Goal: Task Accomplishment & Management: Manage account settings

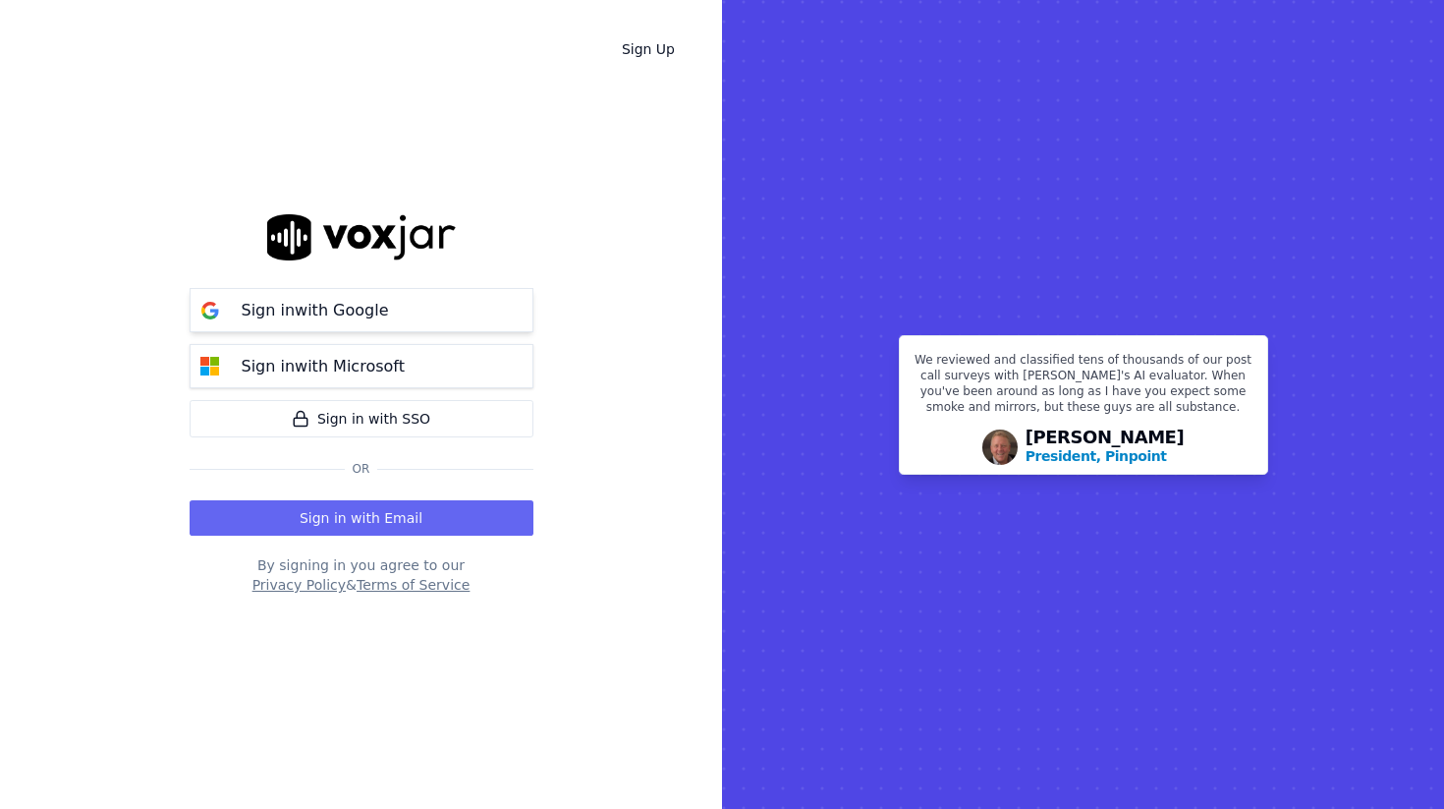
click at [336, 308] on p "Sign in with Google" at bounding box center [315, 311] width 147 height 24
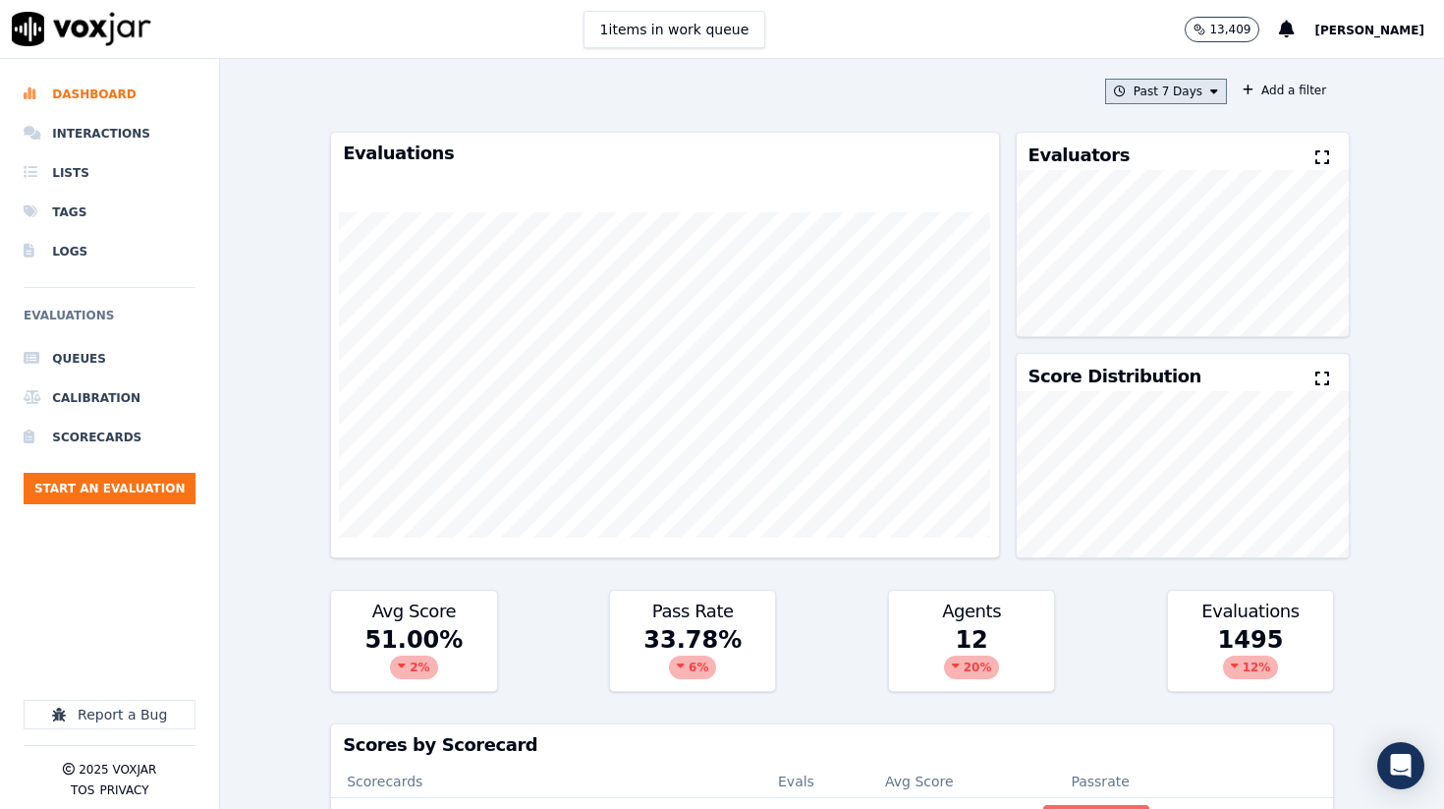
click at [1195, 92] on button "Past 7 Days" at bounding box center [1166, 92] width 122 height 26
click at [1206, 315] on button "Add" at bounding box center [1198, 317] width 38 height 31
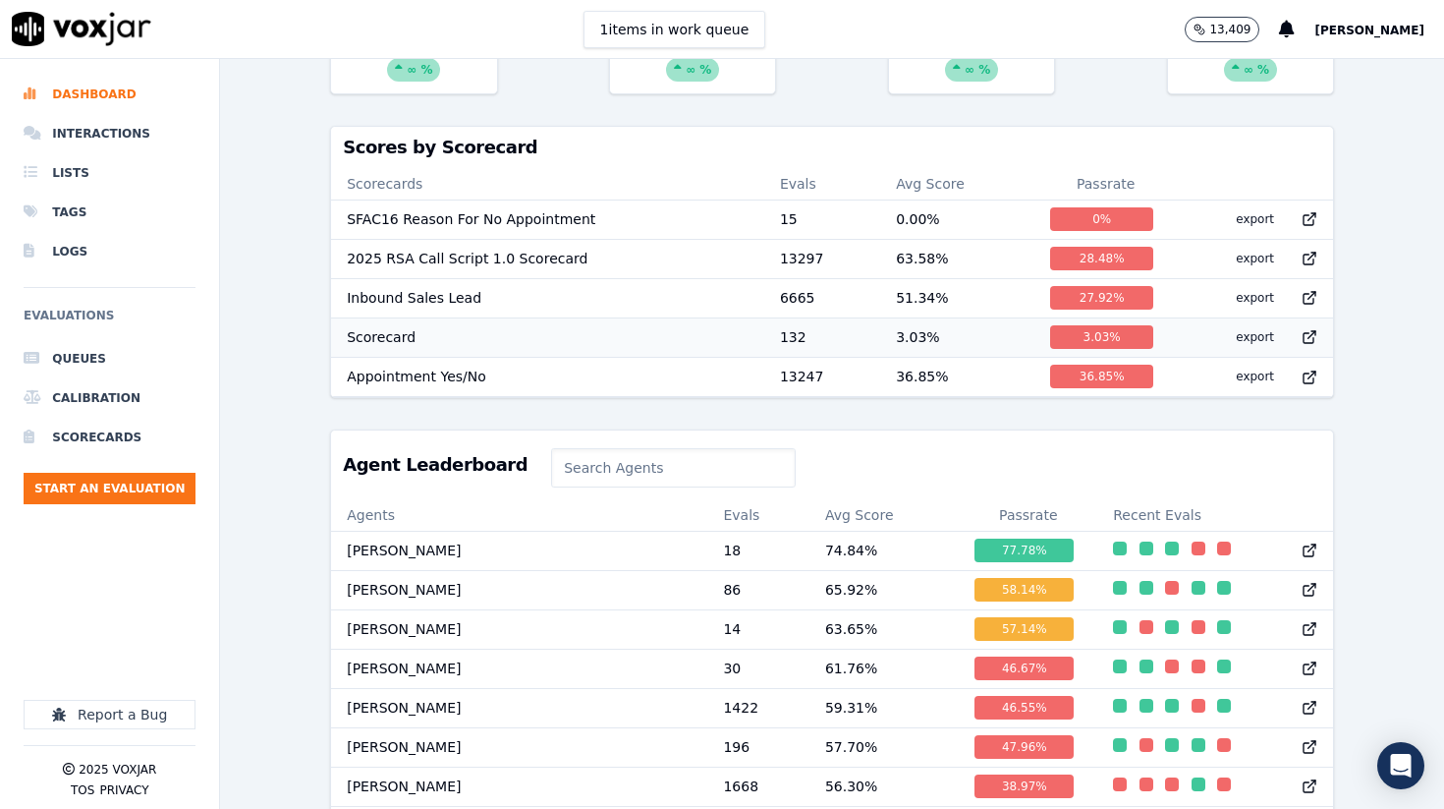
scroll to position [609, 0]
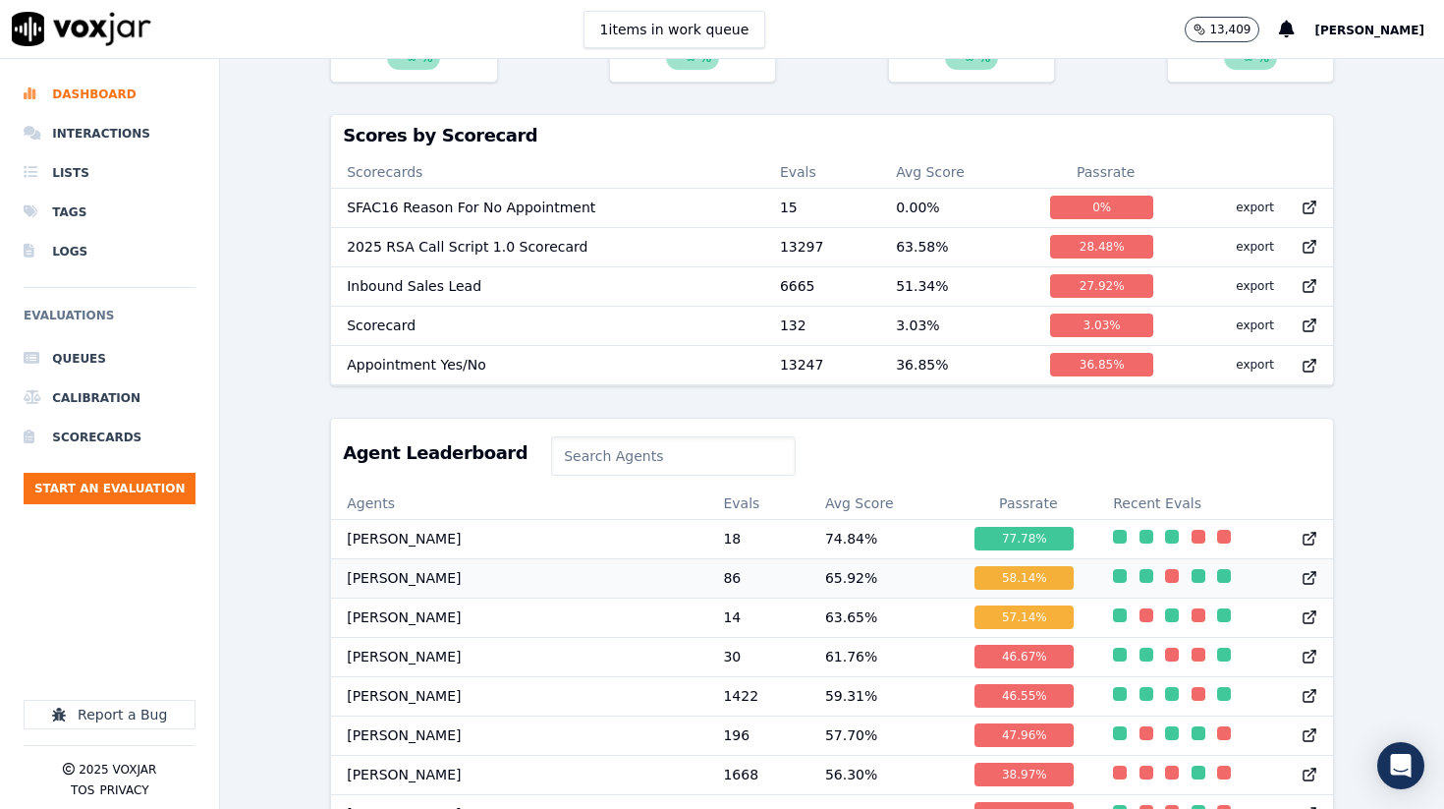
click at [520, 571] on td "[PERSON_NAME]" at bounding box center [519, 577] width 376 height 39
click at [374, 574] on td "[PERSON_NAME]" at bounding box center [519, 577] width 376 height 39
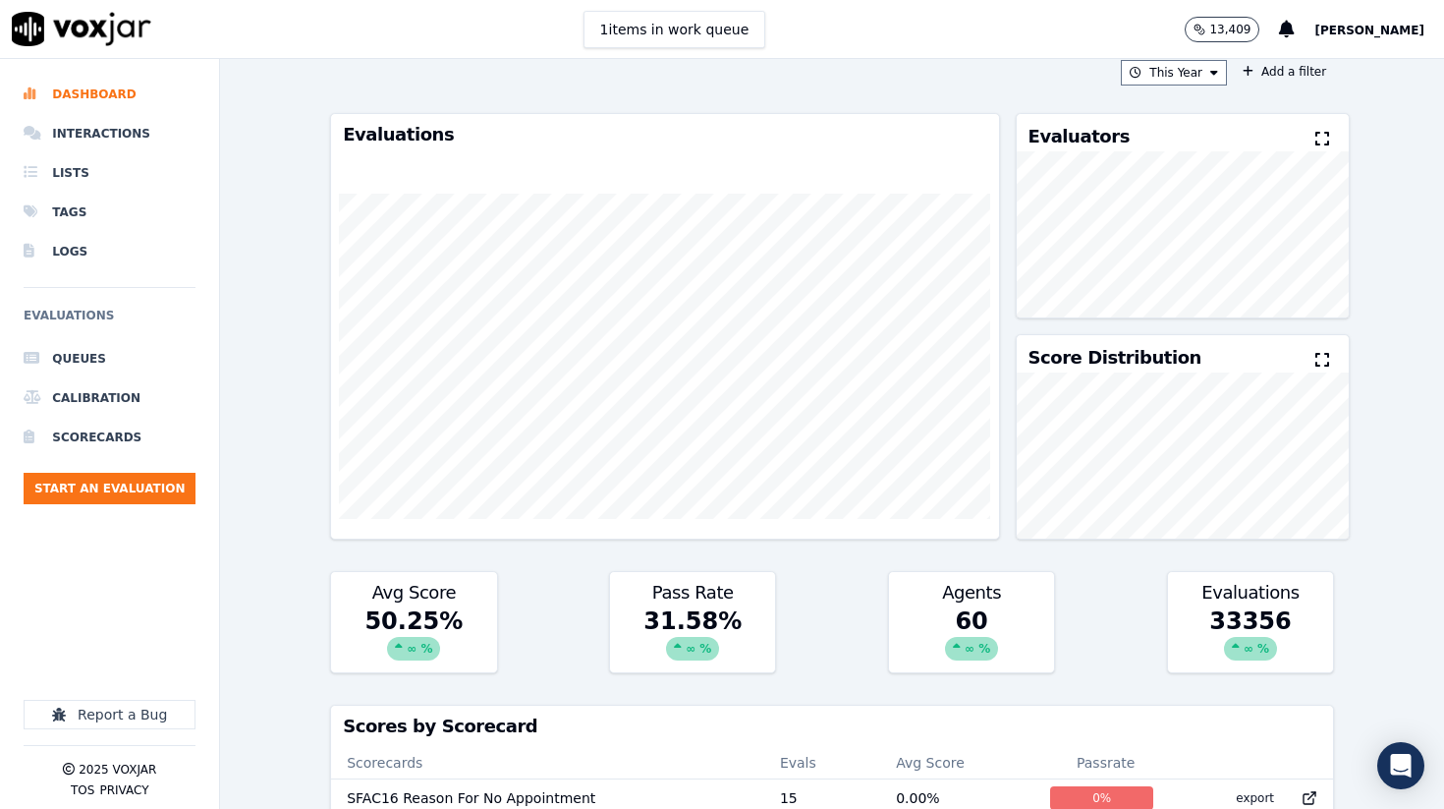
scroll to position [0, 0]
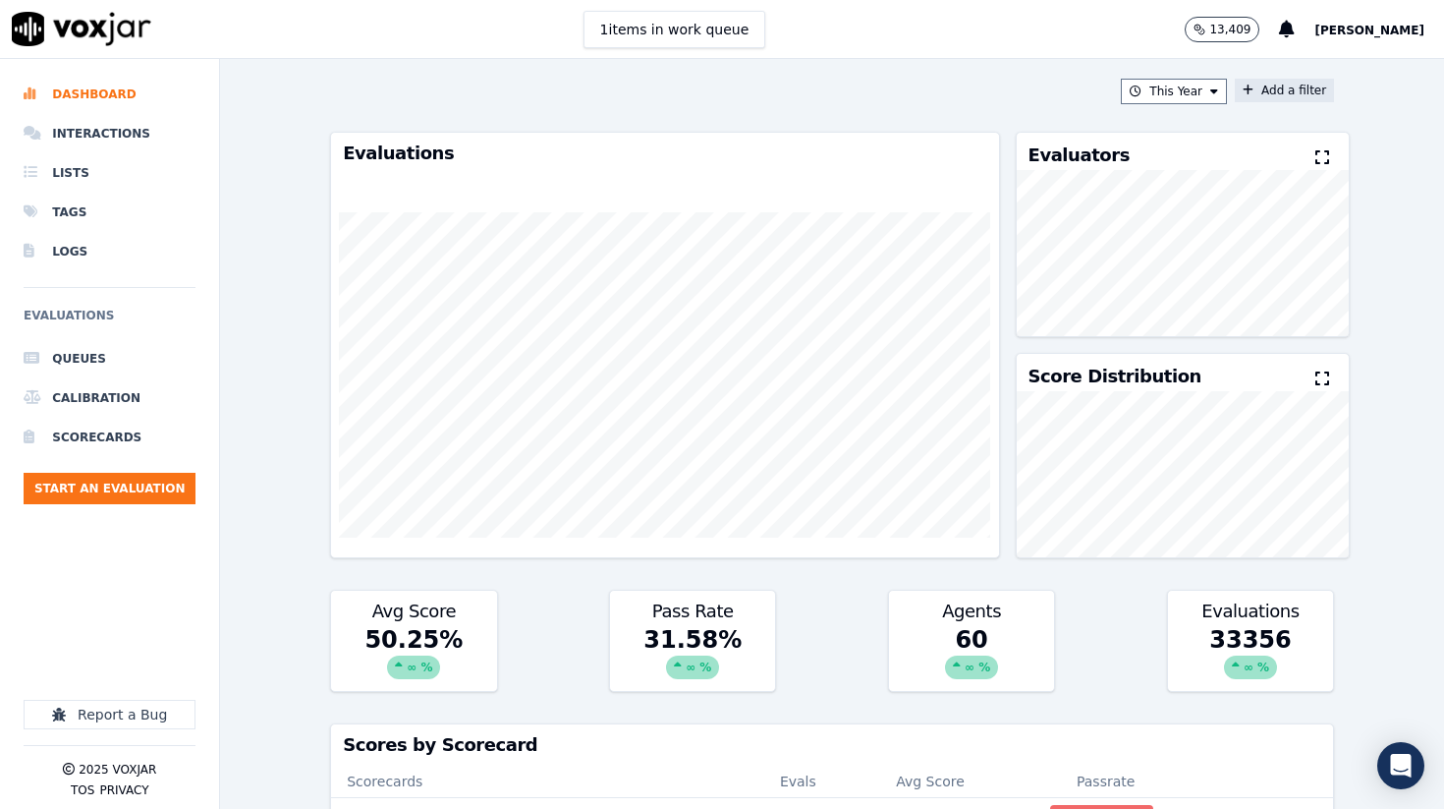
click at [1284, 84] on button "Add a filter" at bounding box center [1284, 91] width 99 height 24
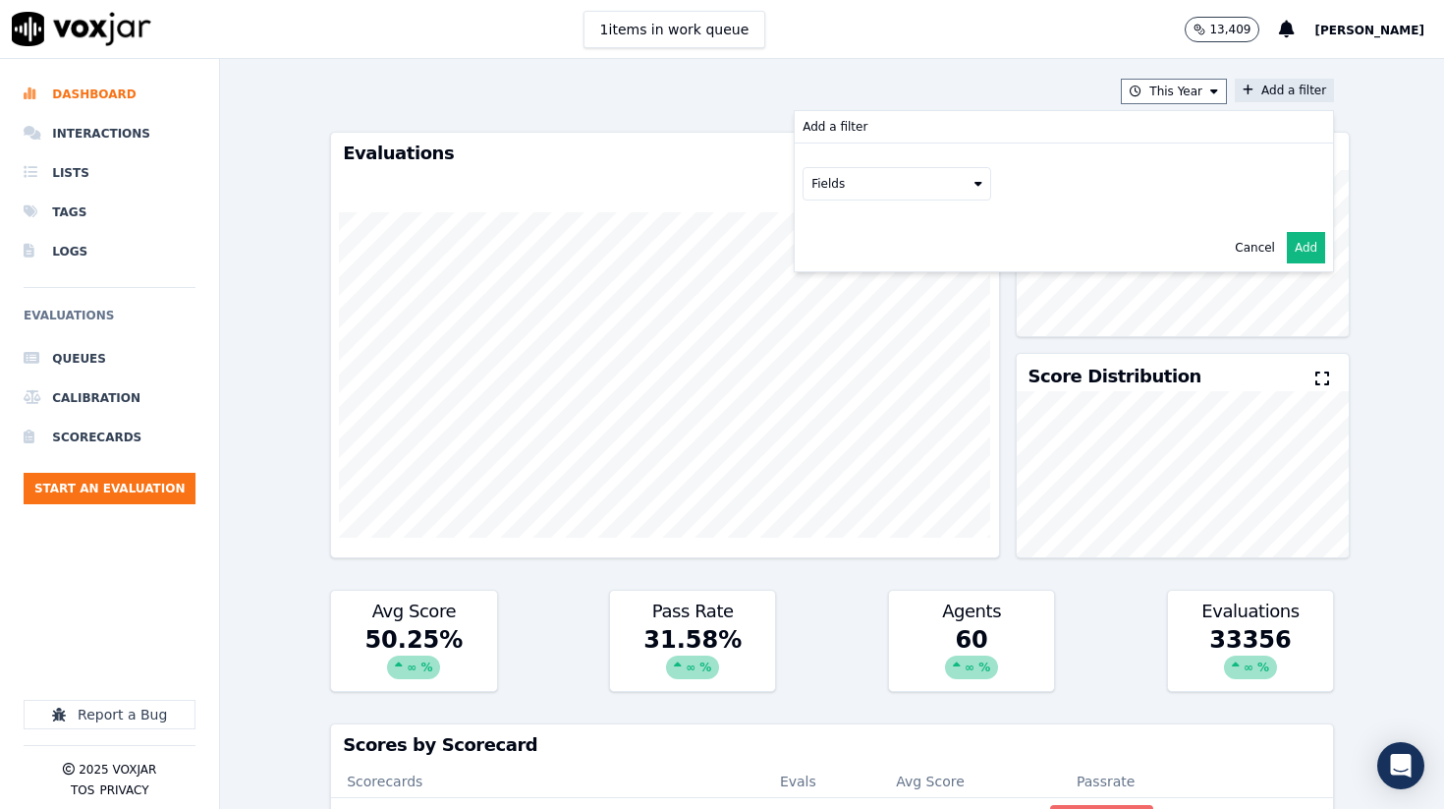
click at [972, 189] on button "Fields" at bounding box center [897, 183] width 189 height 33
click at [847, 384] on div "scorecard" at bounding box center [865, 382] width 58 height 16
click at [924, 222] on button "Fields" at bounding box center [920, 224] width 189 height 33
click at [860, 254] on div "title" at bounding box center [871, 259] width 23 height 16
click at [1039, 233] on button at bounding box center [1164, 222] width 283 height 29
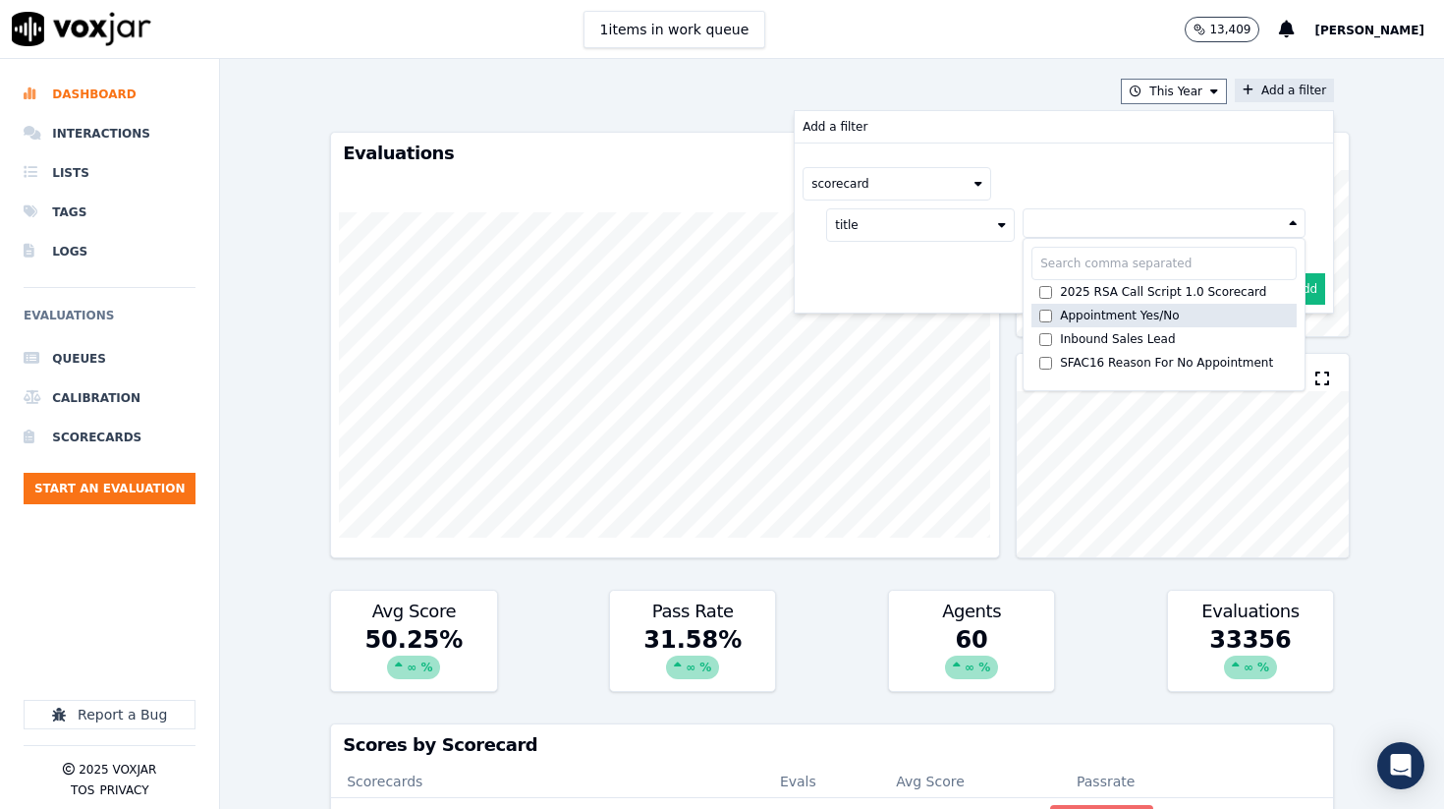
click at [1084, 315] on div "Appointment Yes/No" at bounding box center [1119, 316] width 119 height 16
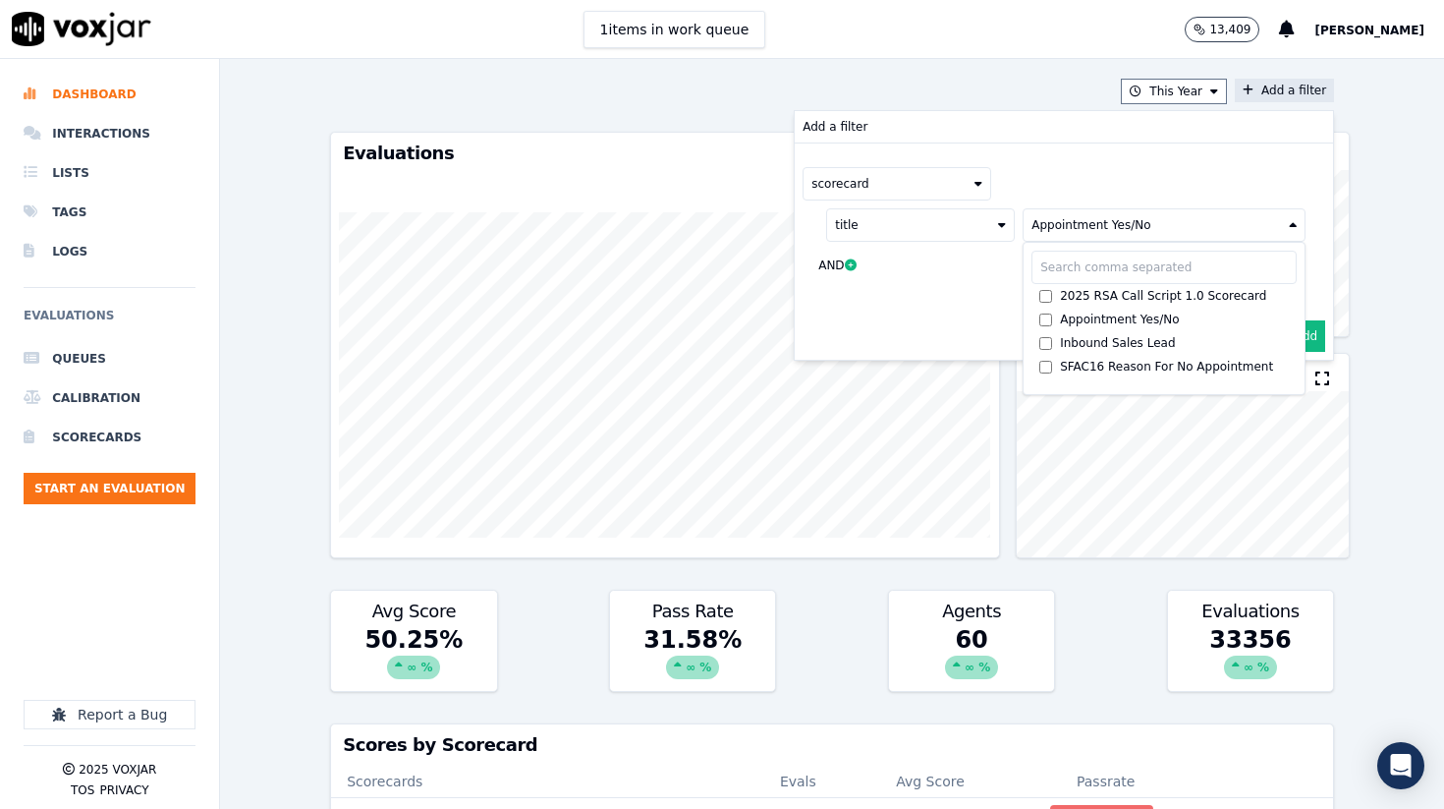
click at [1317, 334] on button "Add" at bounding box center [1306, 335] width 38 height 31
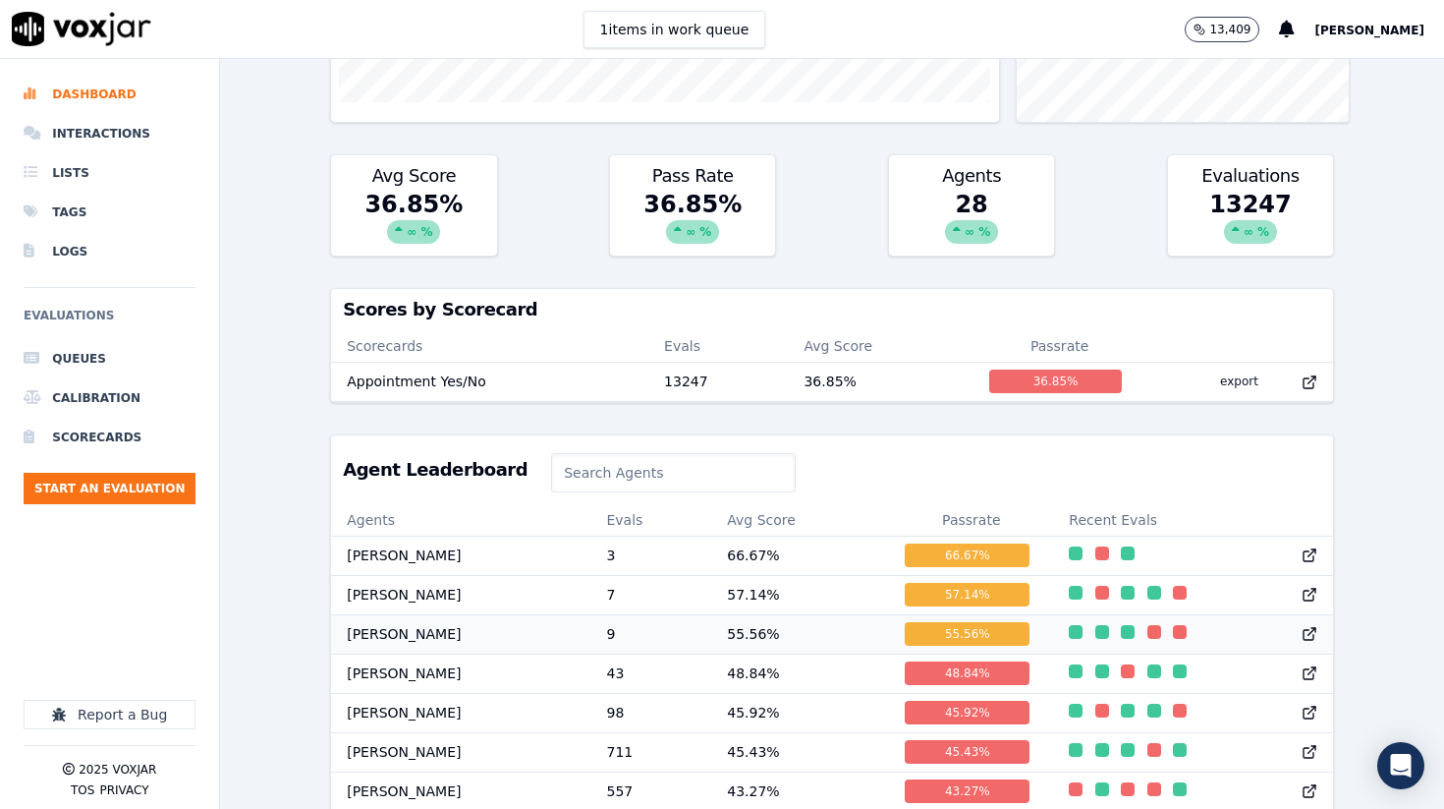
scroll to position [1, 0]
click at [678, 676] on td "43" at bounding box center [650, 671] width 121 height 39
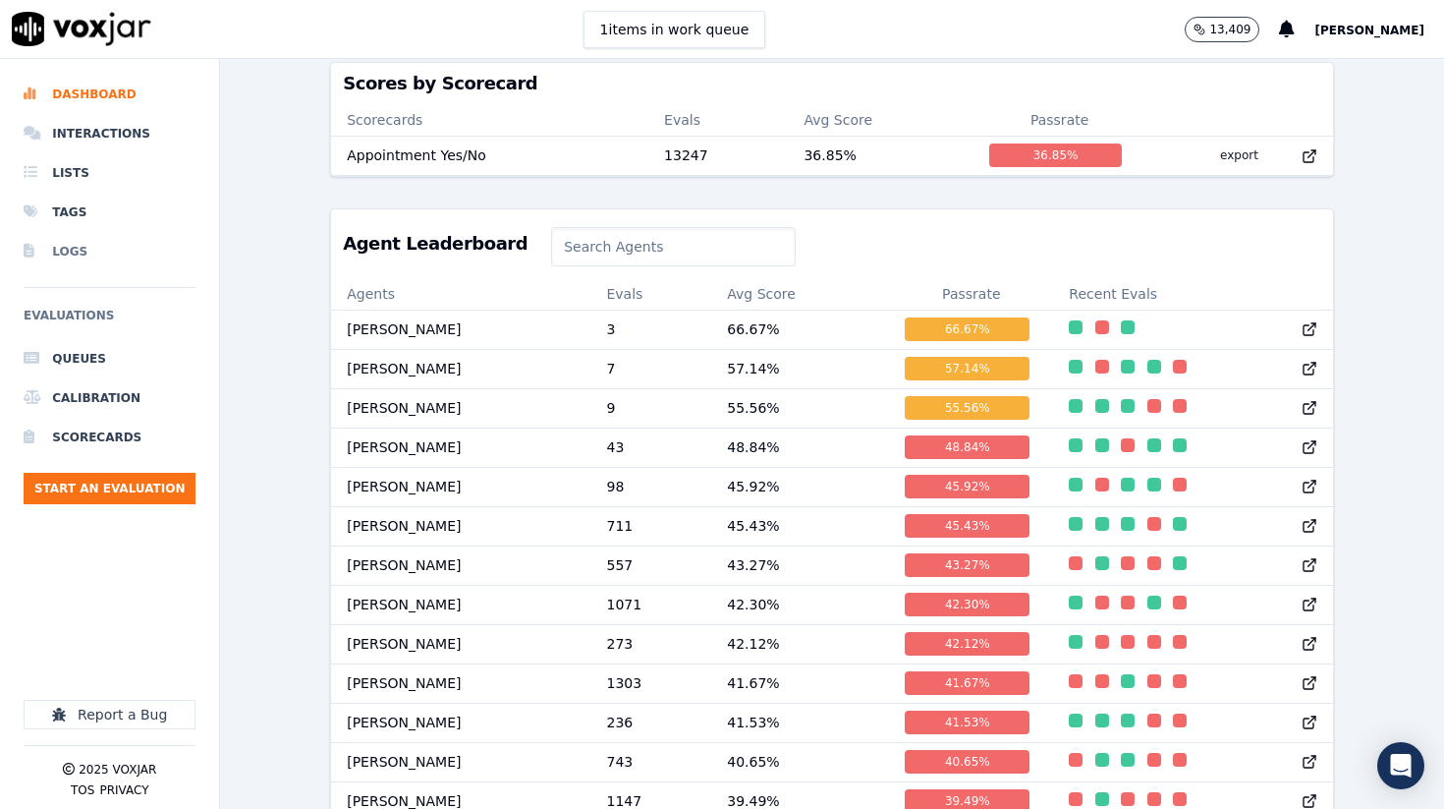
scroll to position [688, 0]
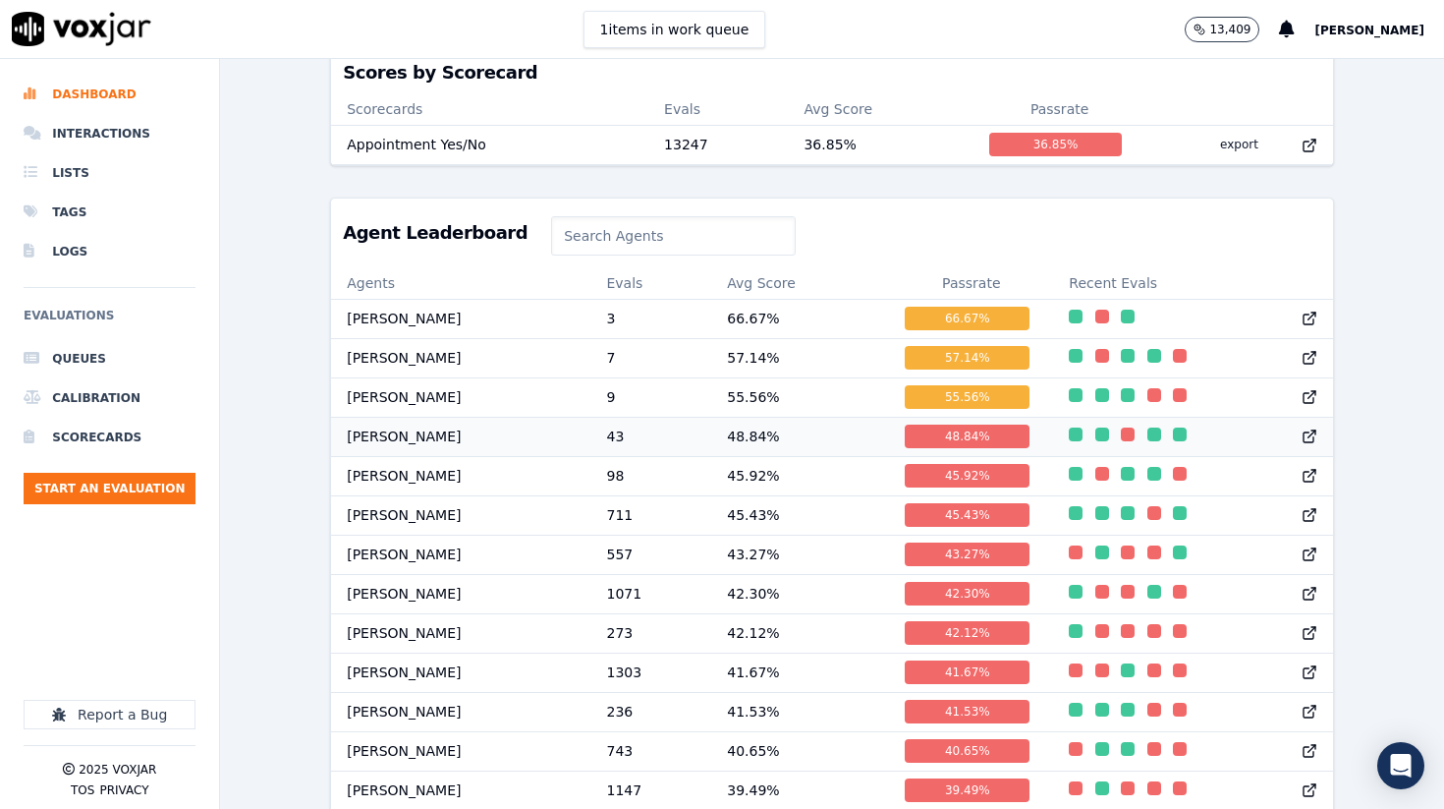
click at [525, 433] on td "[PERSON_NAME]" at bounding box center [460, 436] width 259 height 39
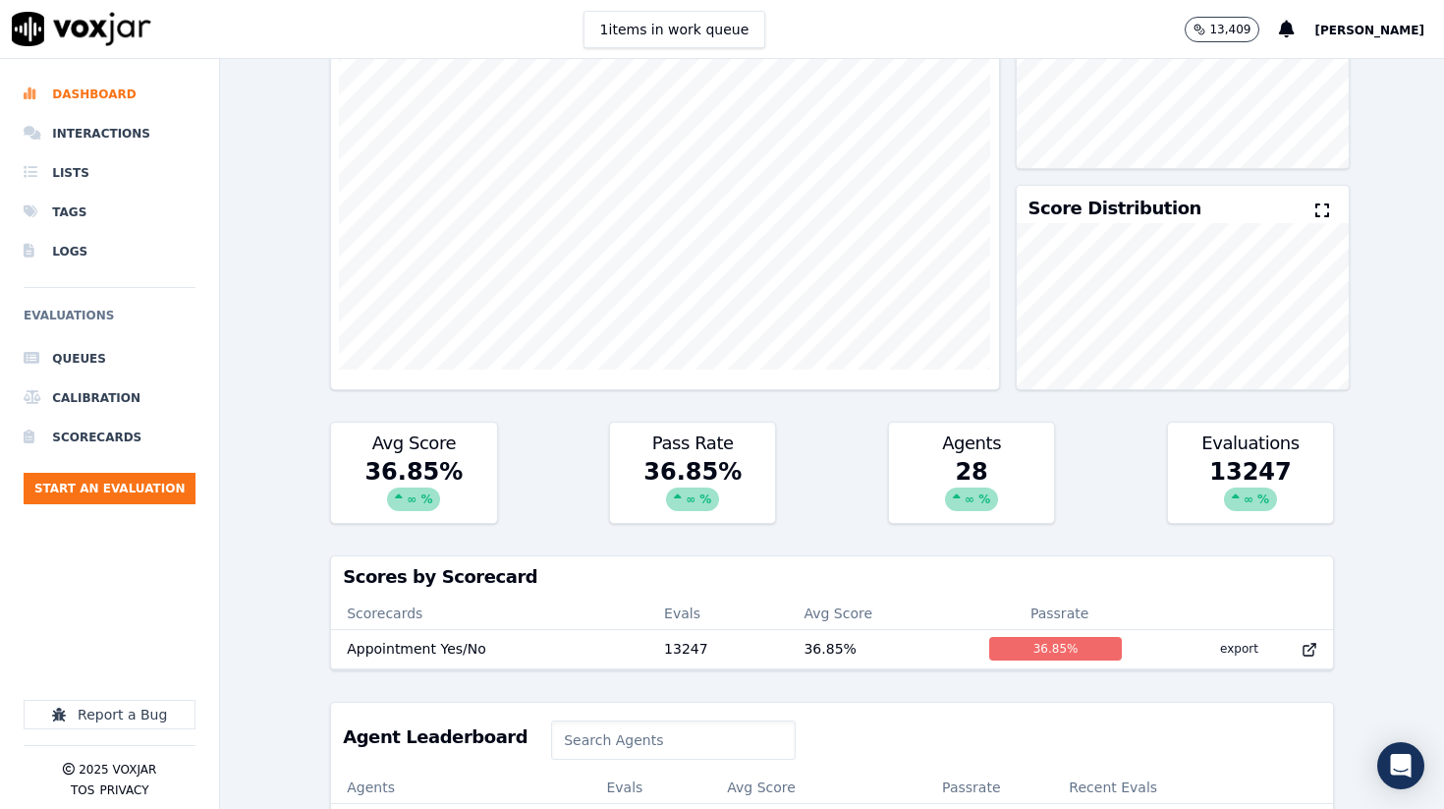
scroll to position [0, 0]
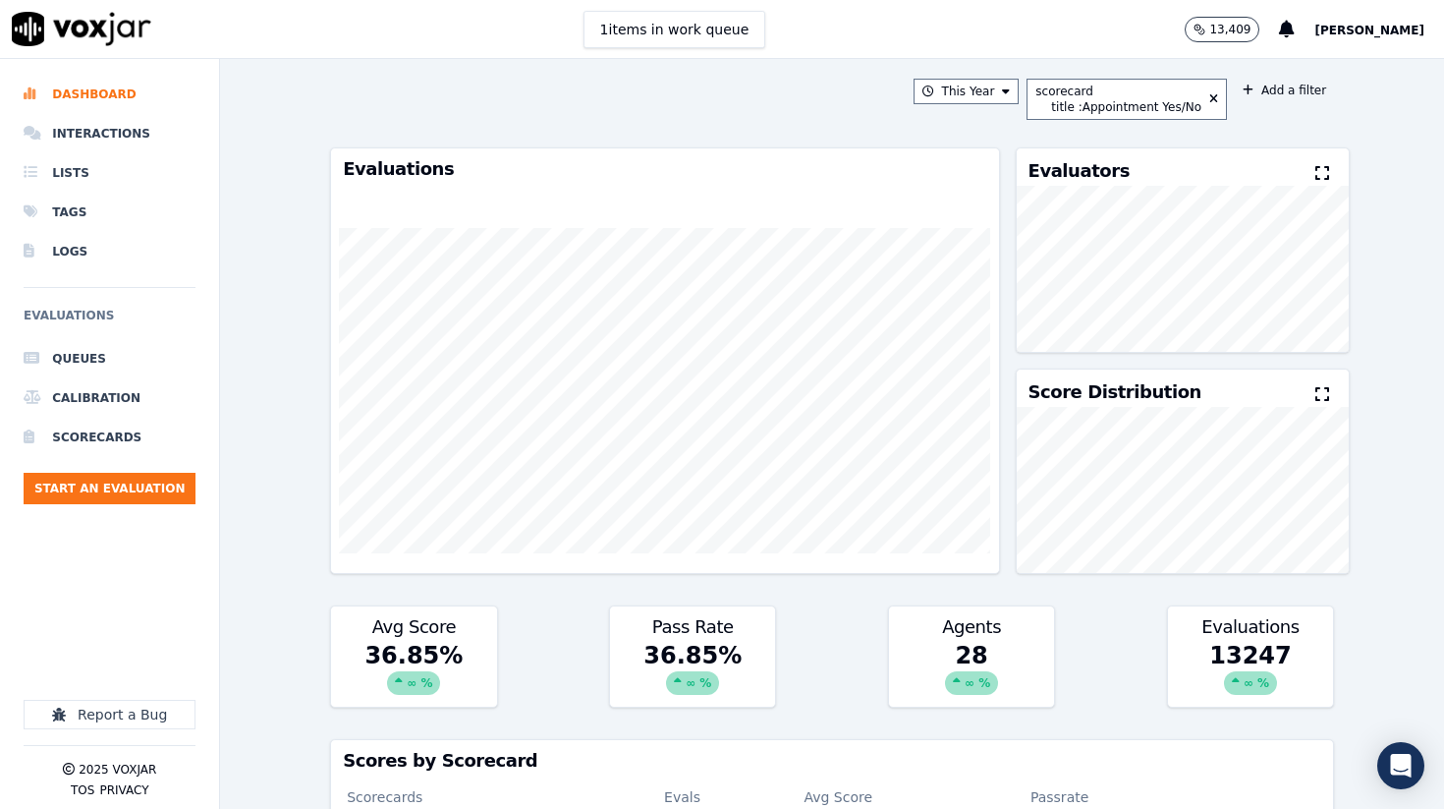
click at [140, 26] on img at bounding box center [82, 29] width 140 height 34
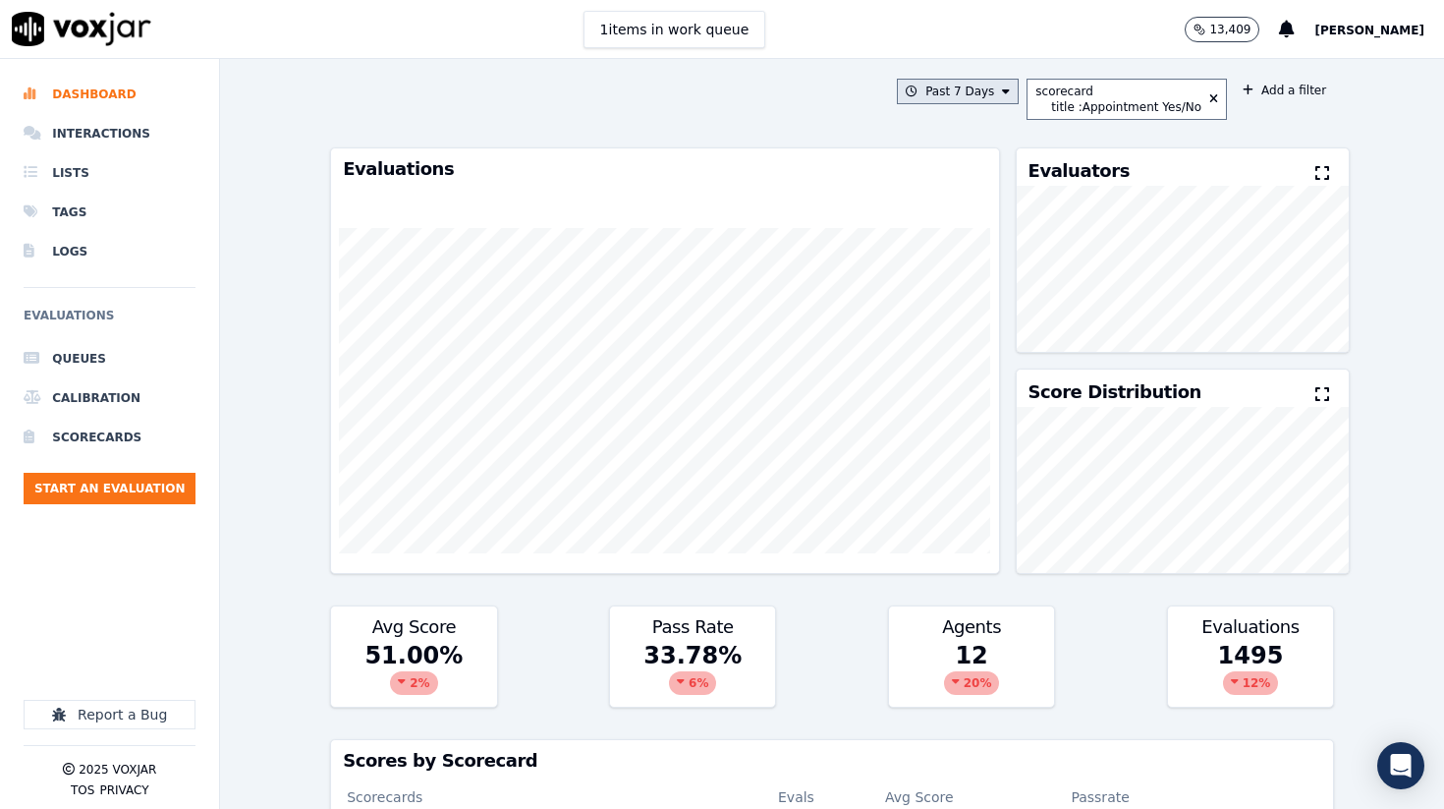
click at [998, 102] on button "Past 7 Days" at bounding box center [958, 92] width 122 height 26
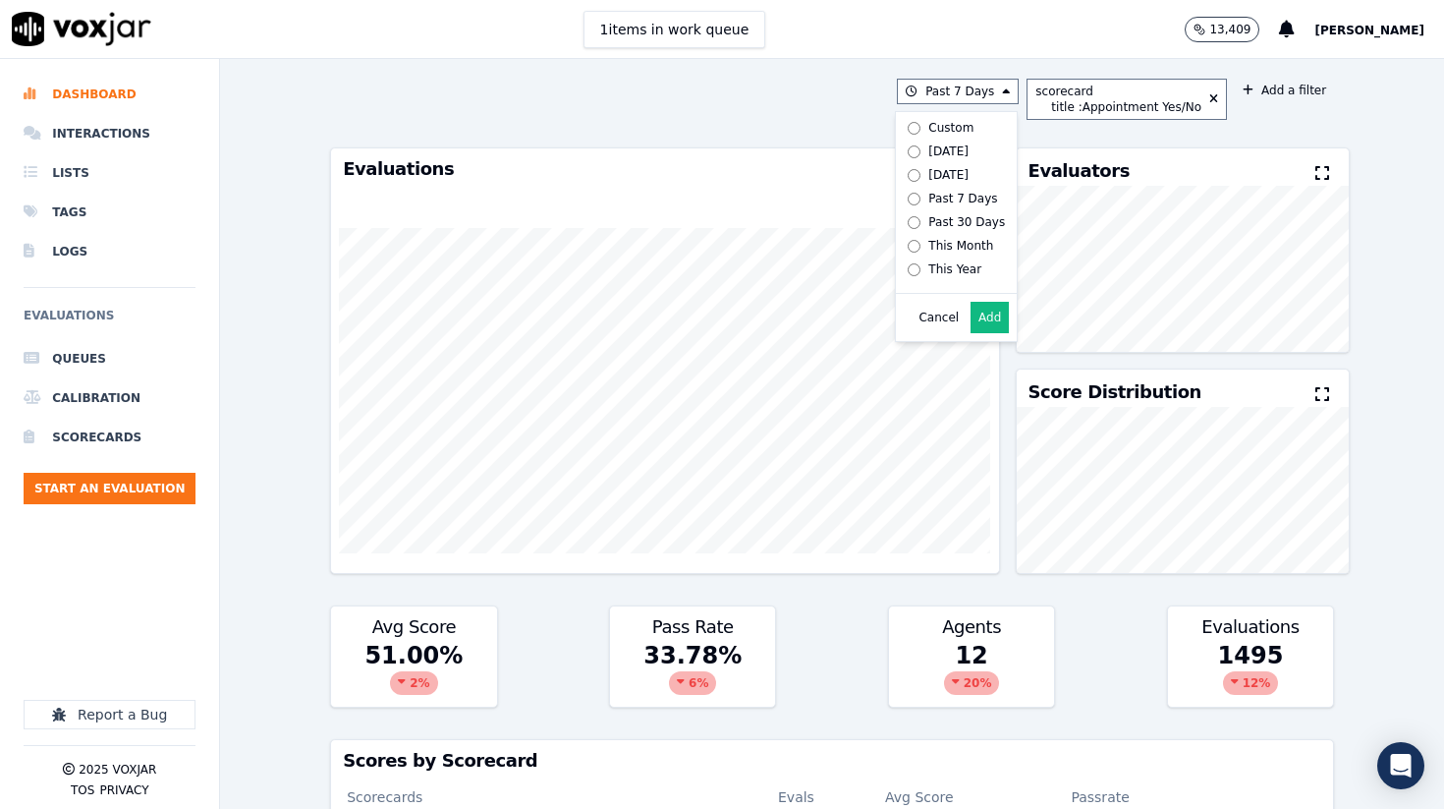
click at [774, 99] on div "Past 7 Days Custom Today Yesterday Past 7 Days Past 30 Days This Month This Yea…" at bounding box center [832, 99] width 1004 height 41
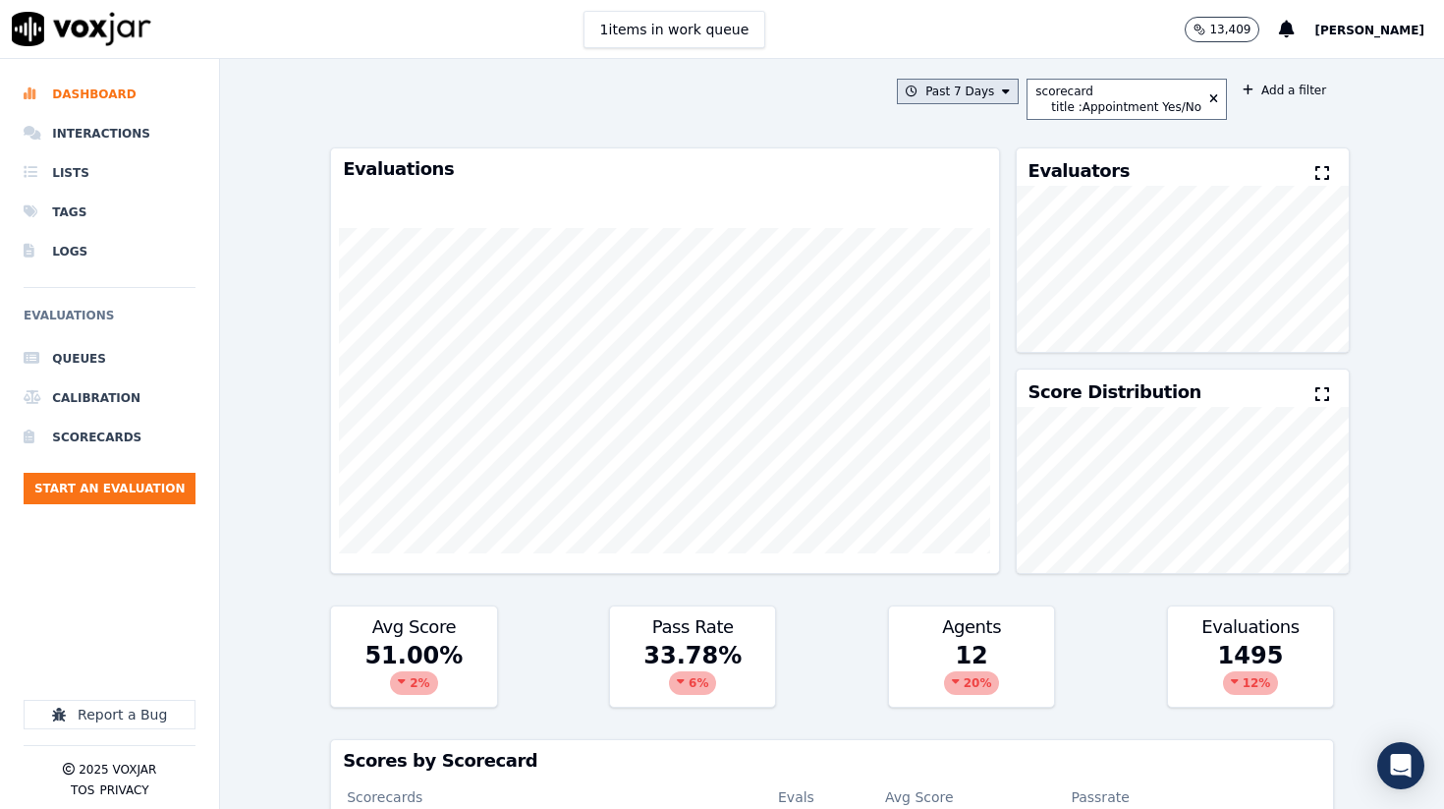
click at [984, 99] on button "Past 7 Days" at bounding box center [958, 92] width 122 height 26
click at [919, 260] on label "This Year" at bounding box center [952, 269] width 105 height 24
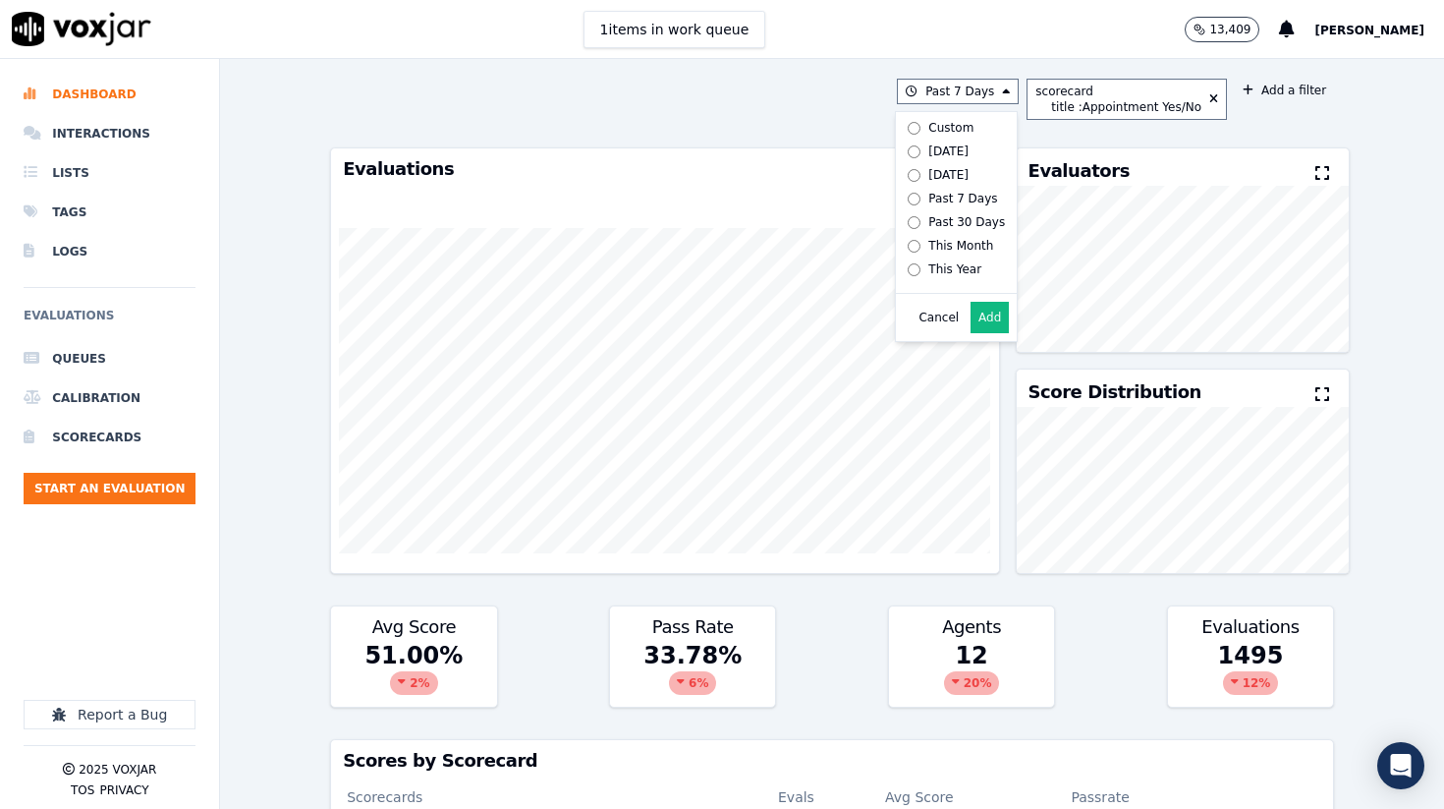
click at [995, 312] on button "Add" at bounding box center [990, 317] width 38 height 31
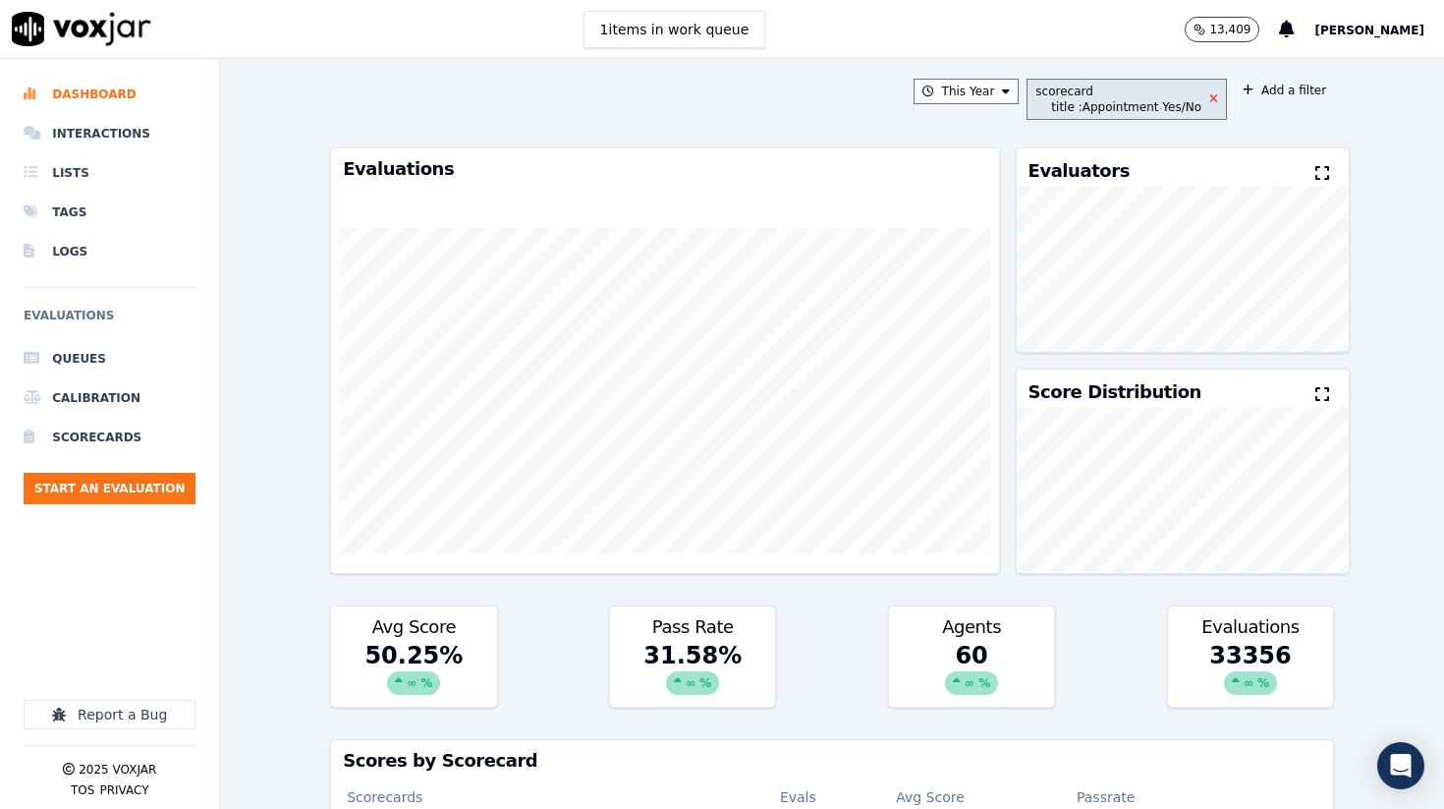
click at [1214, 98] on icon at bounding box center [1213, 99] width 9 height 12
click at [1217, 98] on icon at bounding box center [1213, 99] width 9 height 12
click at [1218, 98] on icon at bounding box center [1213, 99] width 9 height 12
click at [1226, 101] on button "scorecard title : Appointment Yes/No" at bounding box center [1127, 99] width 200 height 41
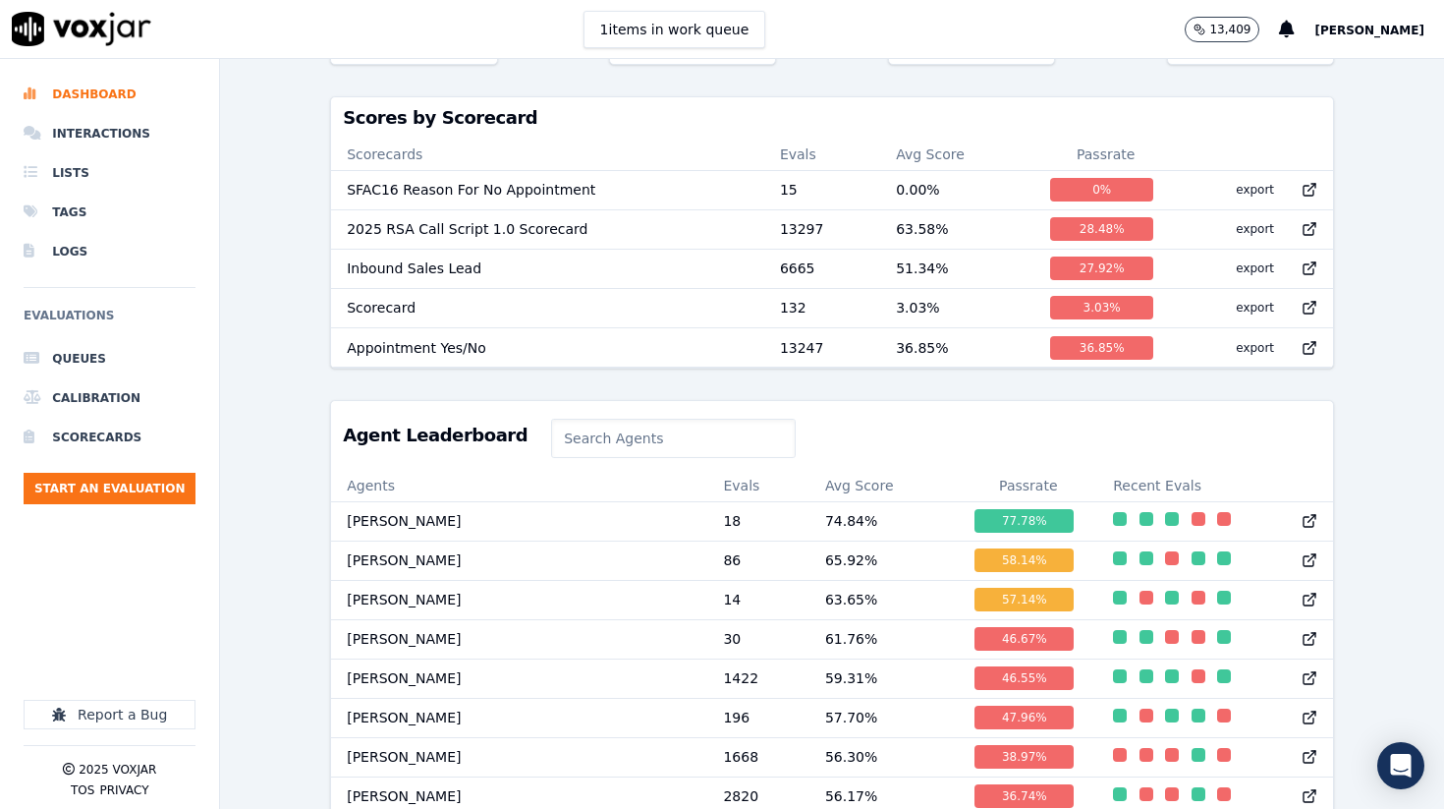
scroll to position [643, 0]
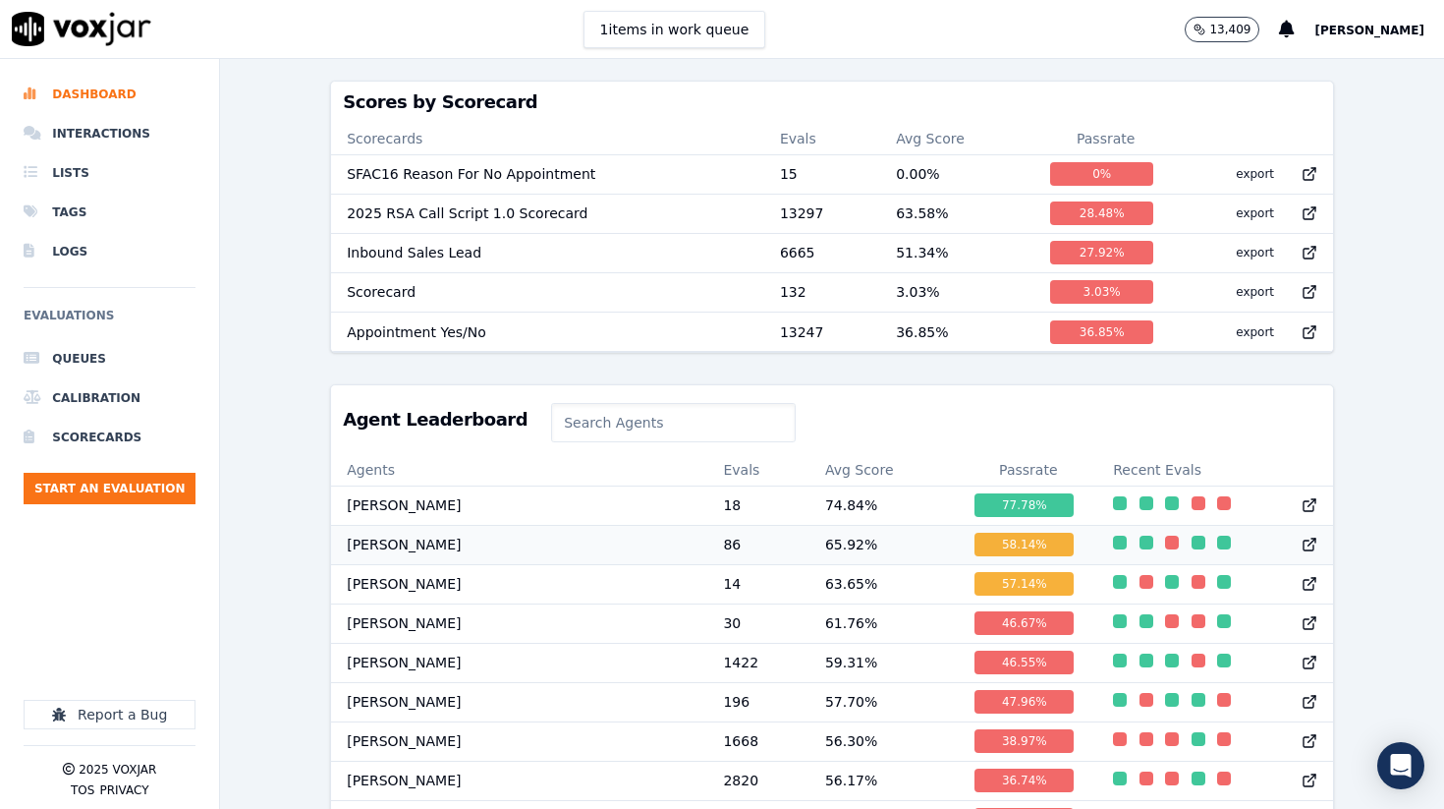
click at [576, 545] on td "[PERSON_NAME]" at bounding box center [519, 544] width 376 height 39
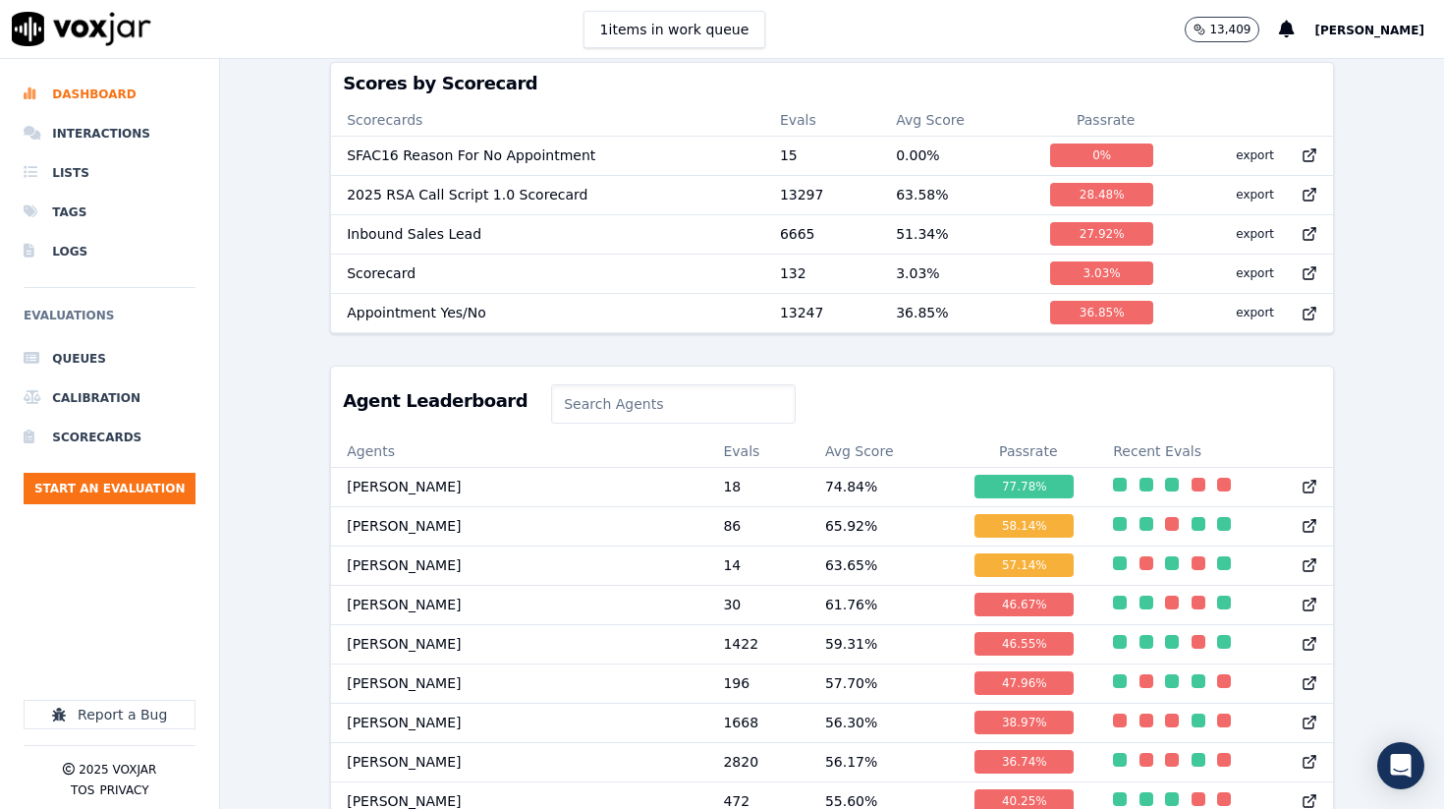
scroll to position [683, 0]
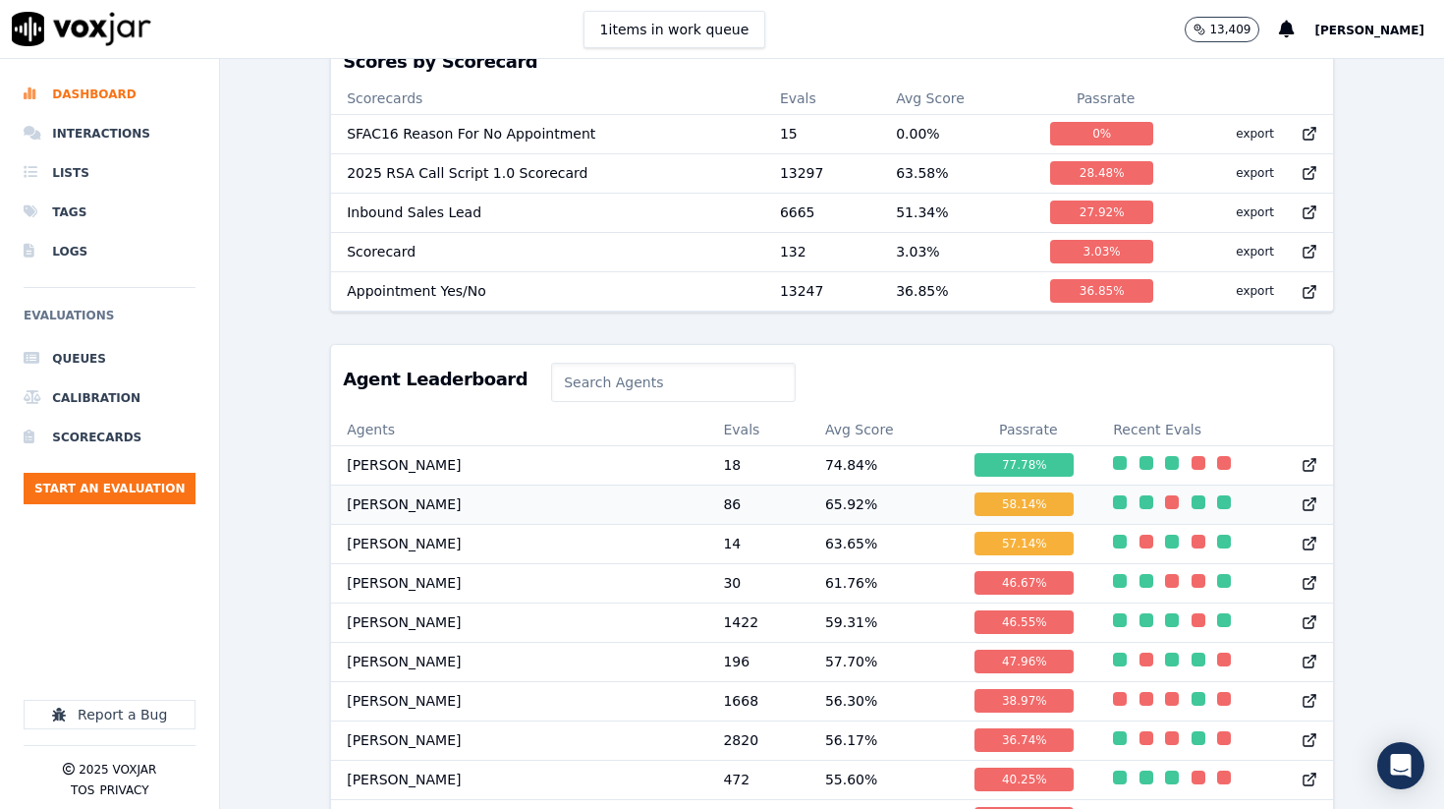
click at [426, 495] on td "[PERSON_NAME]" at bounding box center [519, 503] width 376 height 39
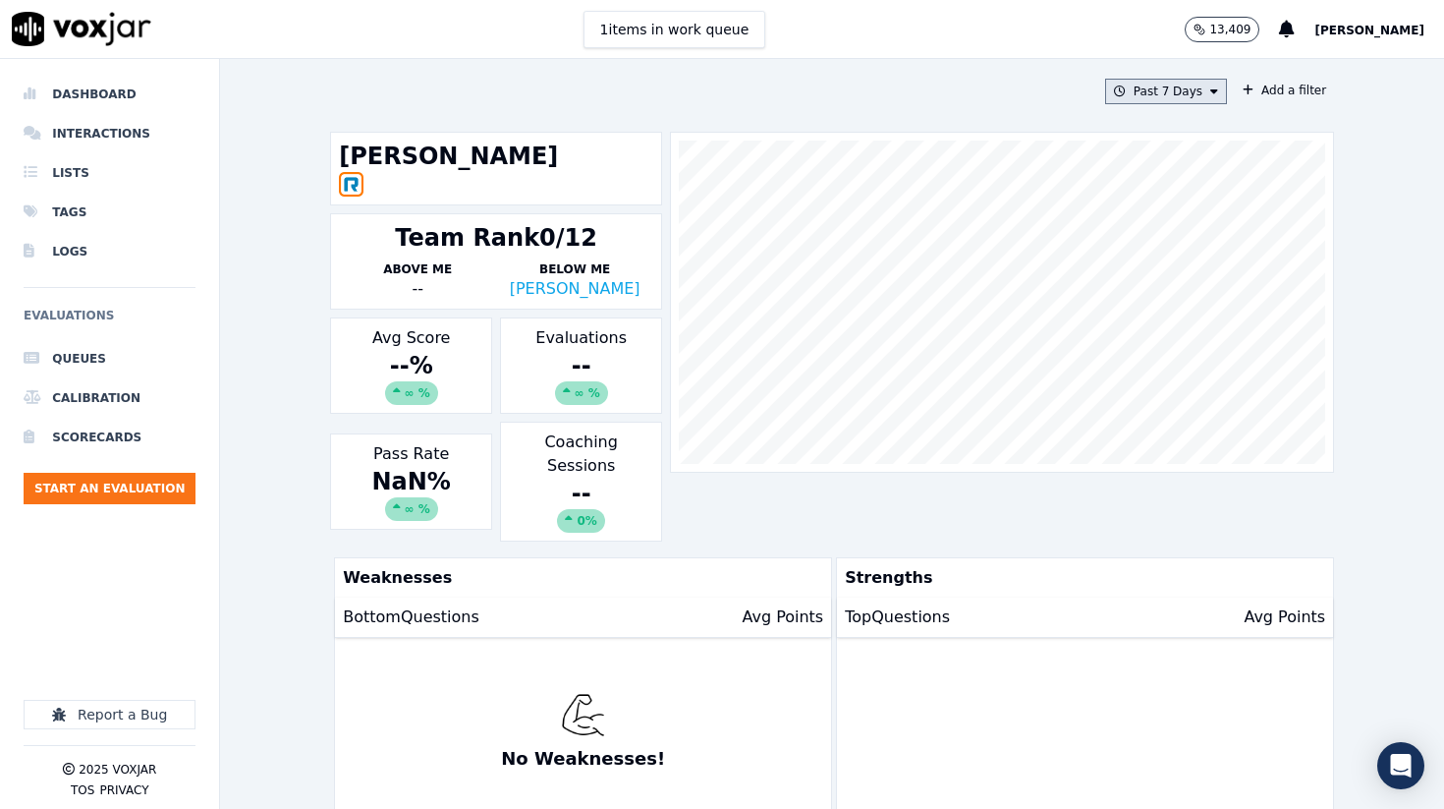
click at [1168, 91] on button "Past 7 Days" at bounding box center [1166, 92] width 122 height 26
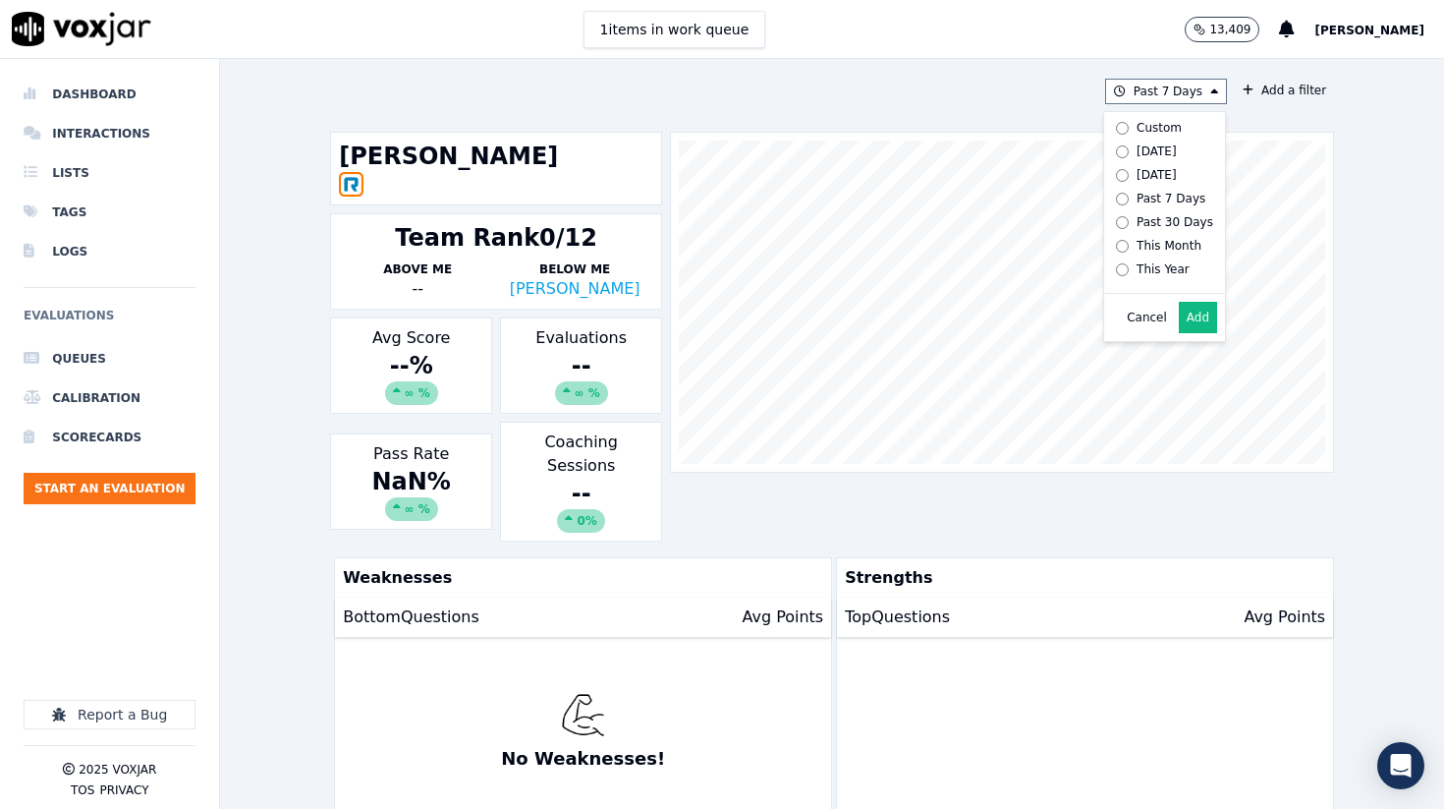
click at [873, 90] on div "Past 7 Days Custom Today Yesterday Past 7 Days Past 30 Days This Month This Yea…" at bounding box center [832, 92] width 1004 height 26
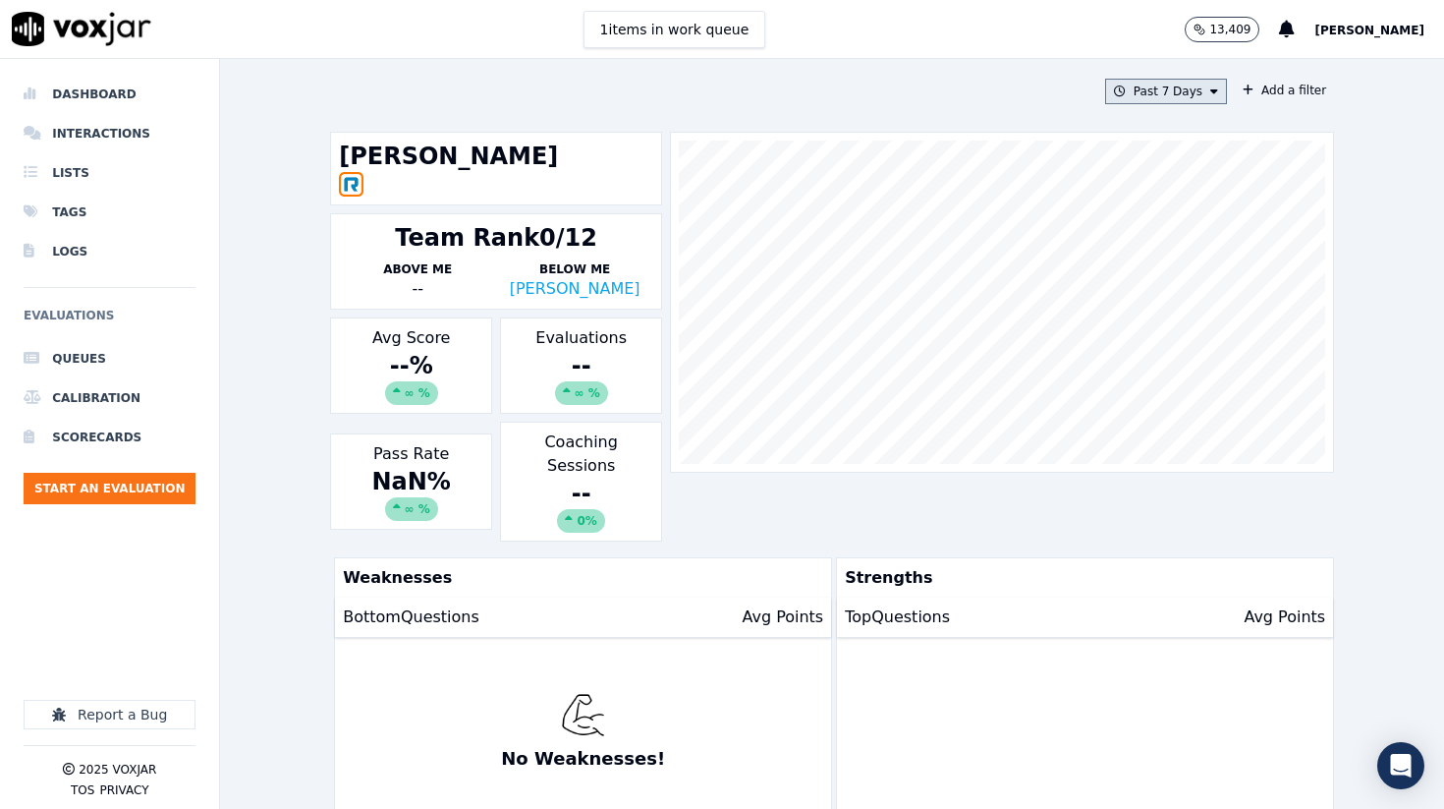
click at [1213, 93] on button "Past 7 Days" at bounding box center [1166, 92] width 122 height 26
click at [1160, 264] on div "This Year" at bounding box center [1163, 269] width 53 height 16
click at [1204, 322] on button "Add" at bounding box center [1198, 317] width 38 height 31
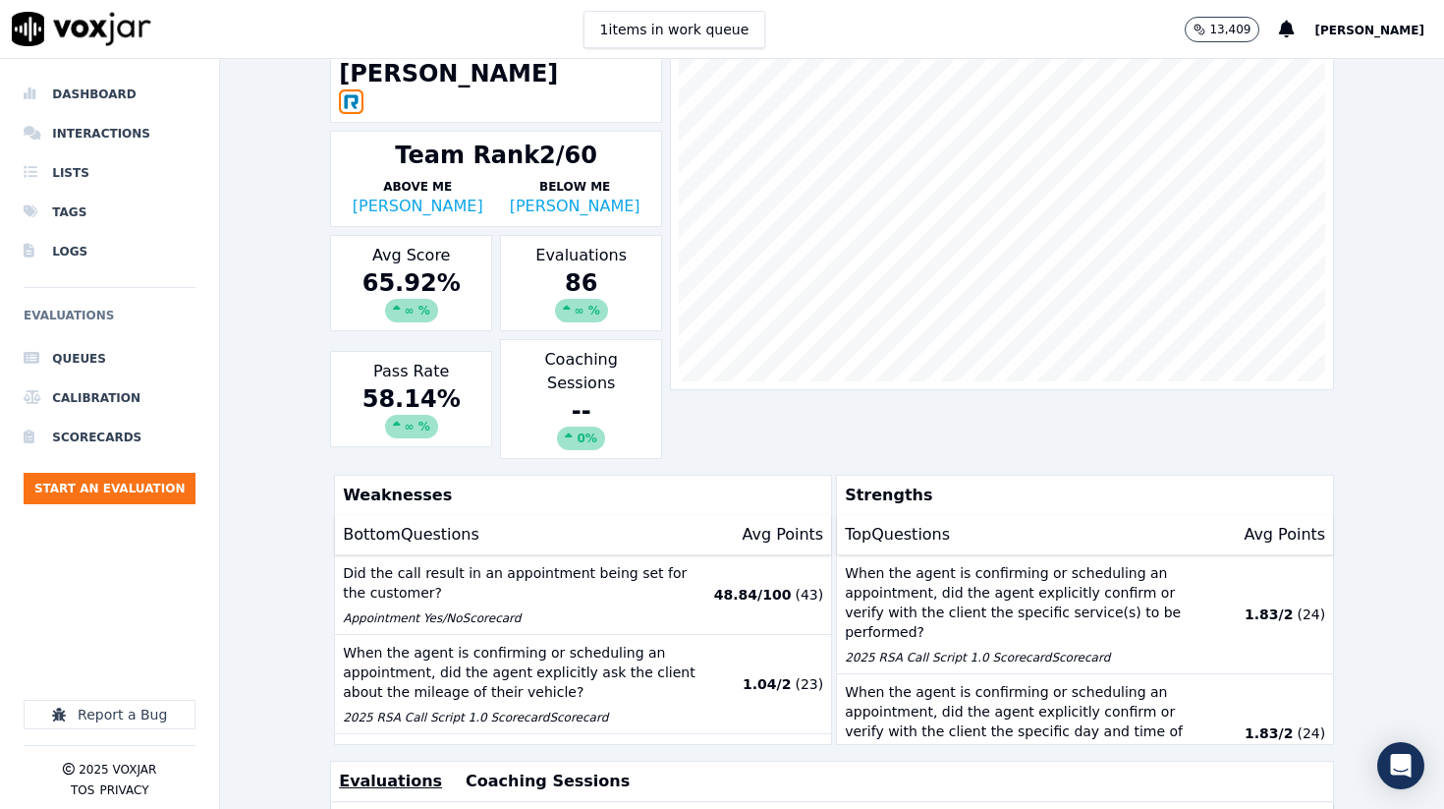
scroll to position [93, 0]
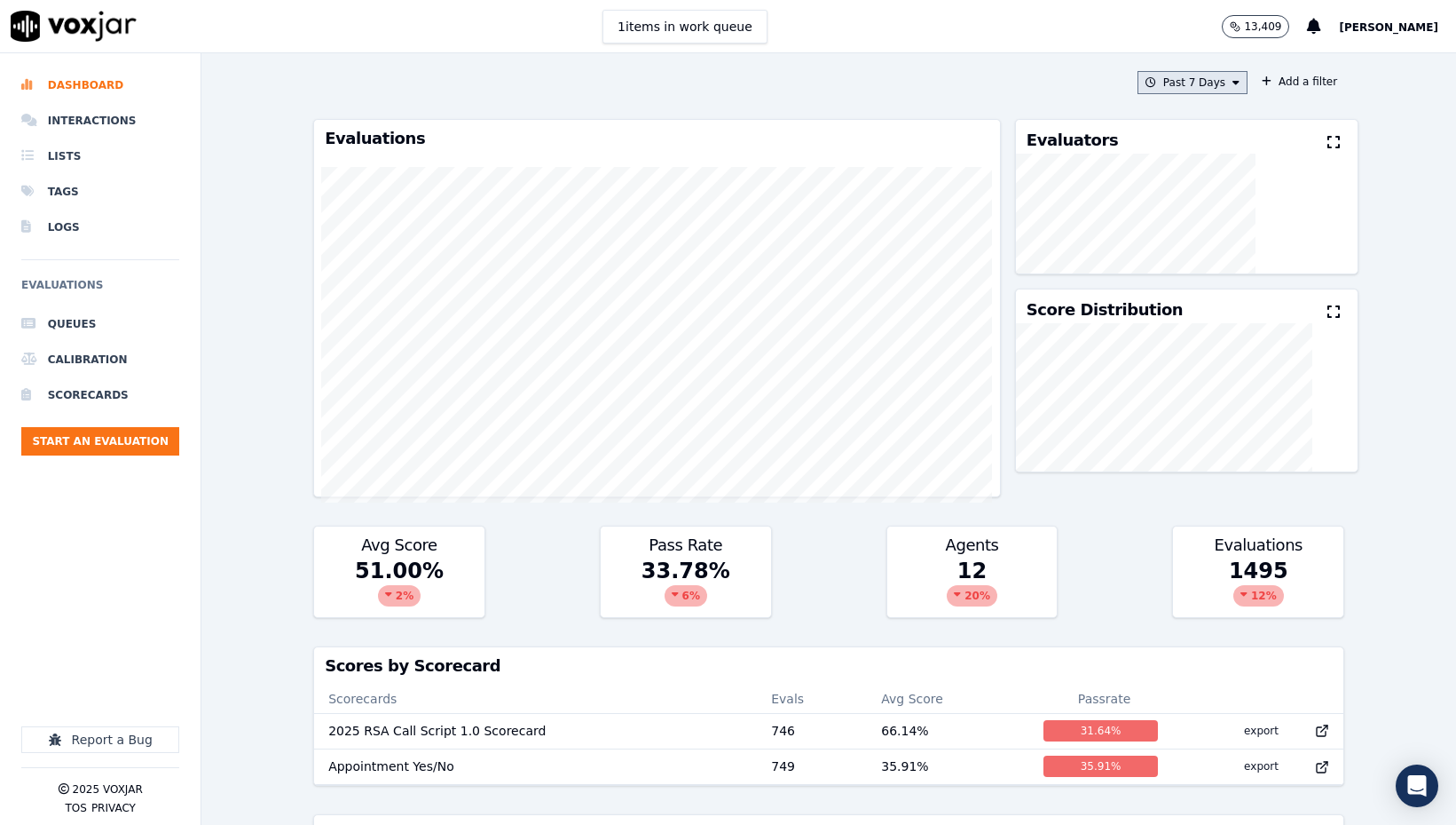
click at [1085, 86] on button "Past 7 Days" at bounding box center [1193, 83] width 110 height 23
click at [1085, 240] on div "This Year" at bounding box center [1190, 243] width 48 height 14
click at [1085, 280] on button "Add" at bounding box center [1221, 286] width 34 height 28
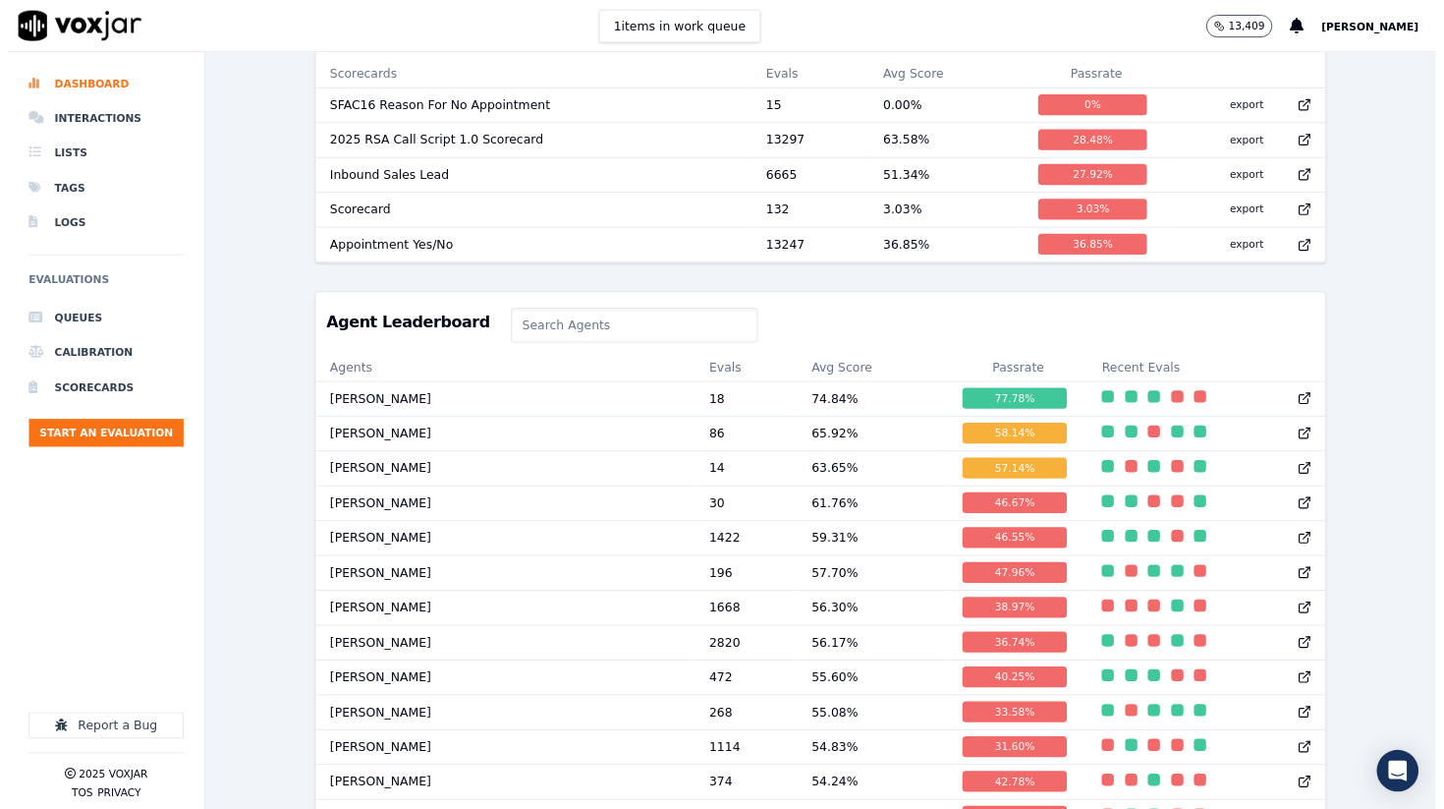
scroll to position [723, 0]
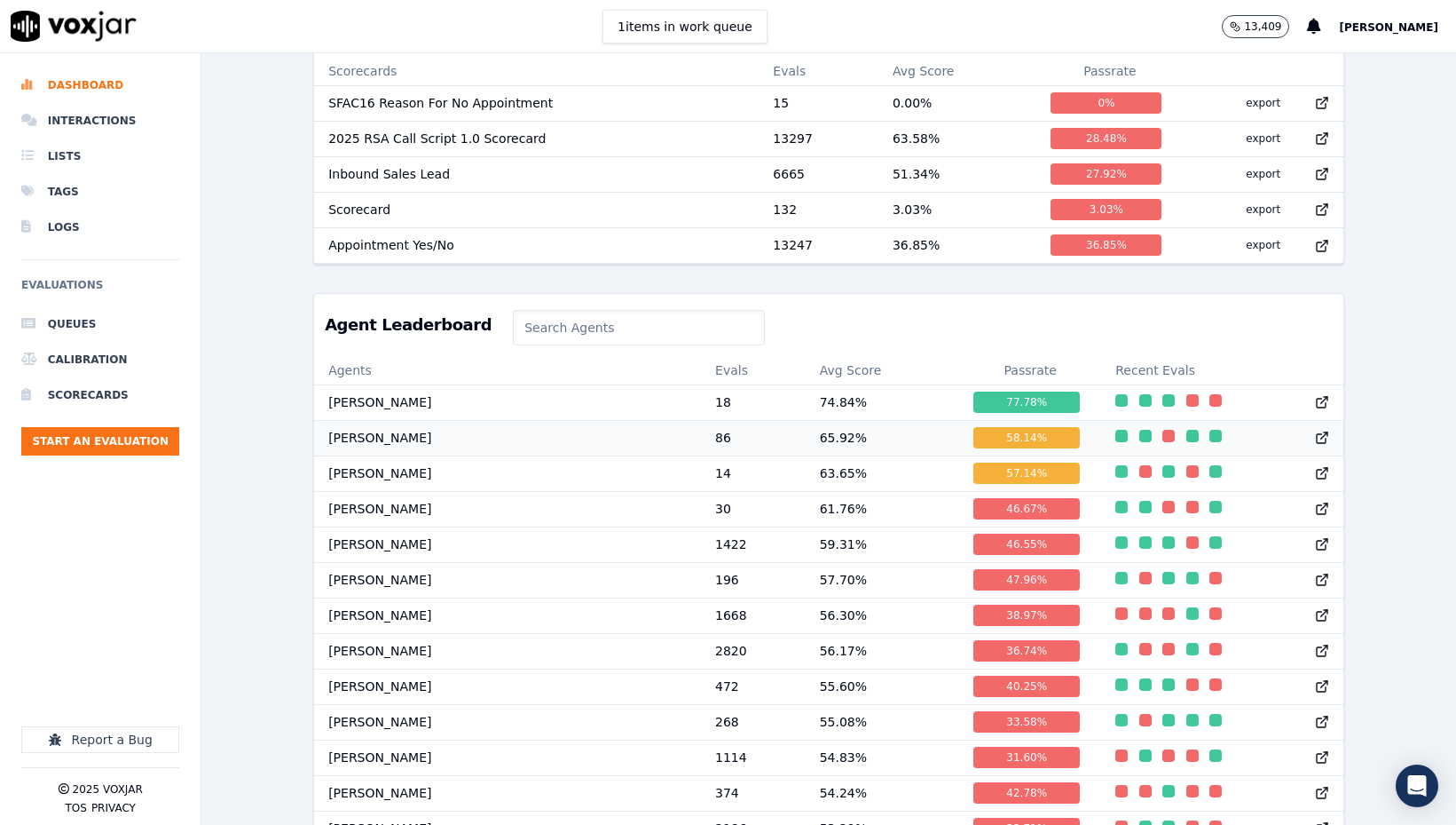
click at [781, 436] on td "86" at bounding box center [753, 437] width 105 height 35
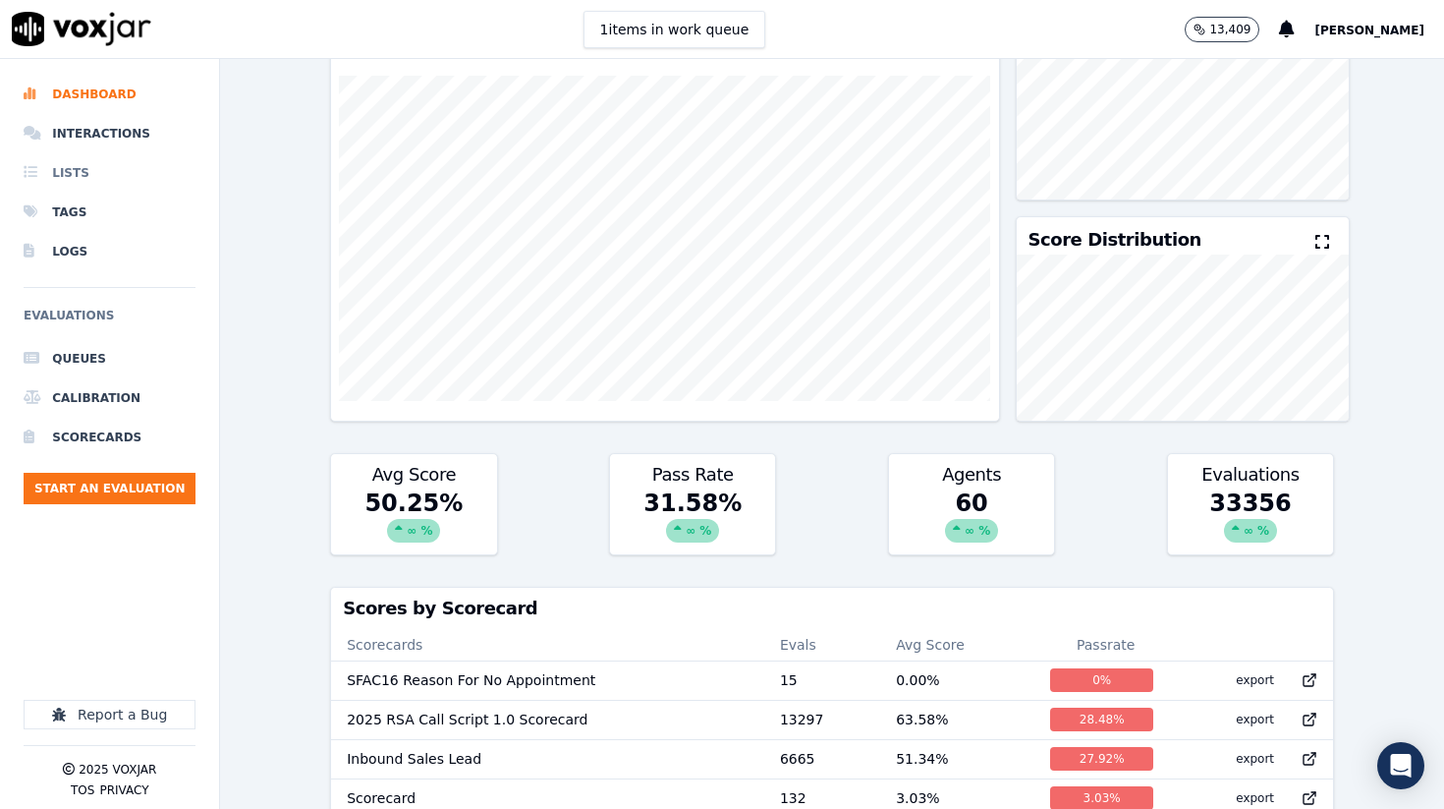
scroll to position [0, 0]
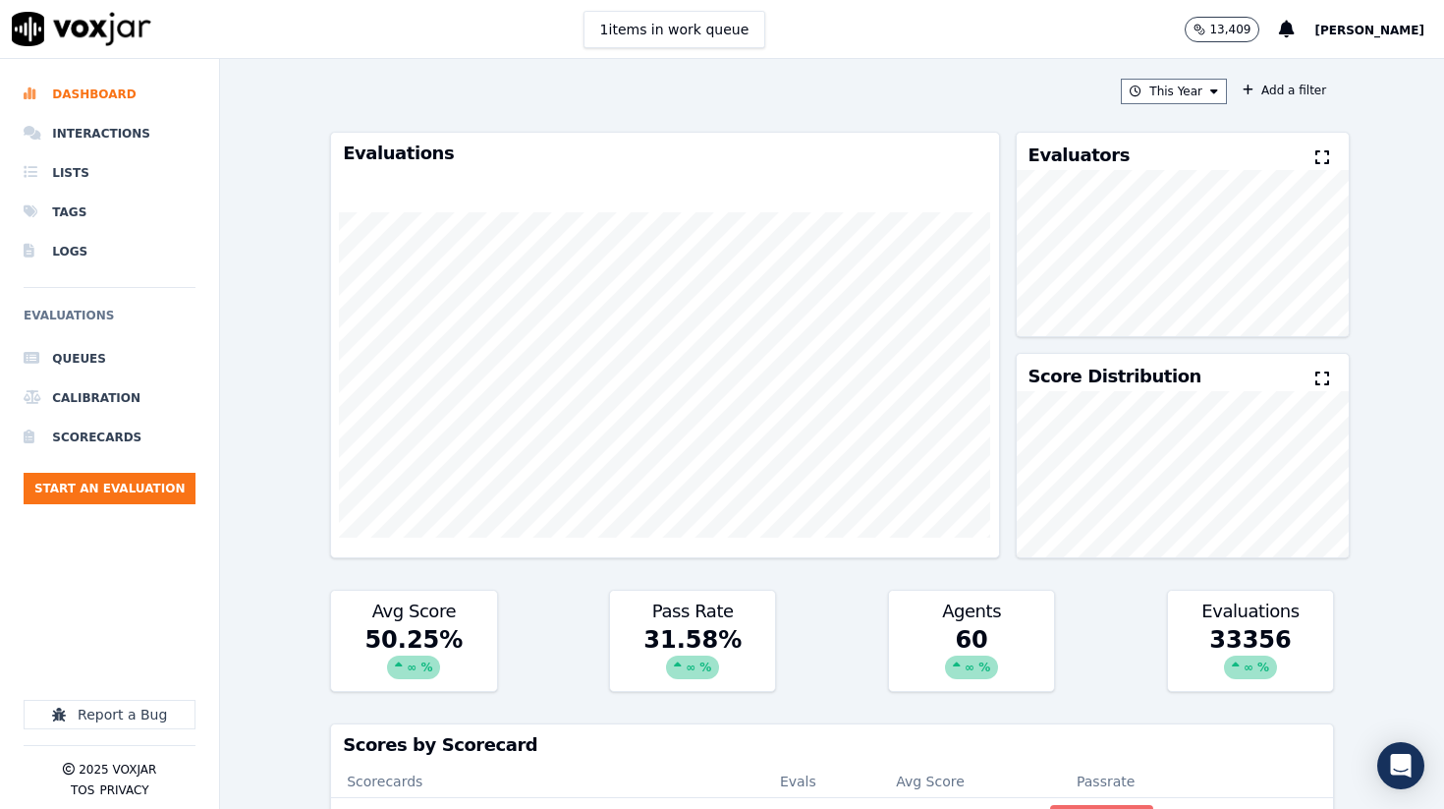
click at [110, 38] on img at bounding box center [82, 29] width 140 height 34
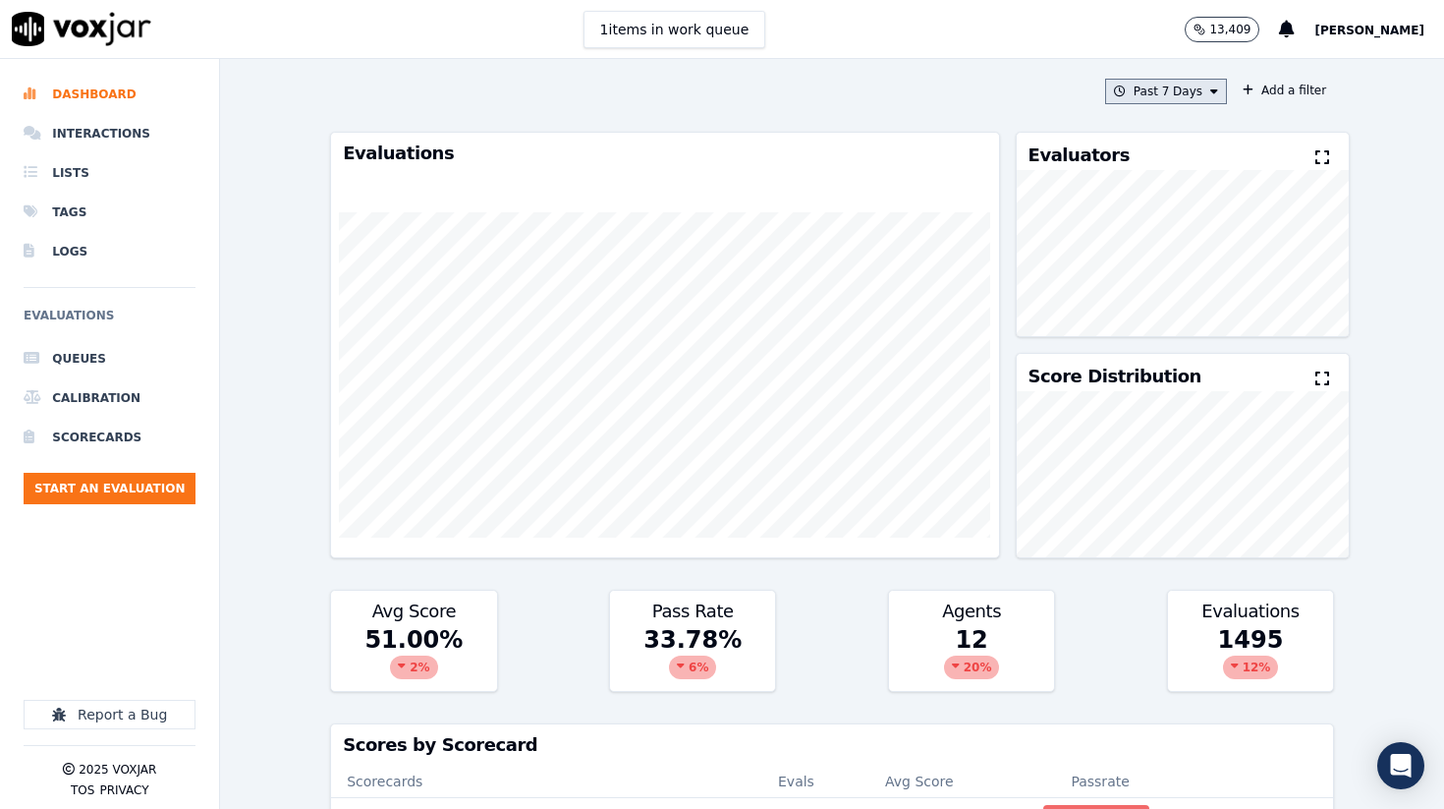
click at [1194, 95] on button "Past 7 Days" at bounding box center [1166, 92] width 122 height 26
click at [1133, 264] on label "This Year" at bounding box center [1160, 269] width 105 height 24
click at [1201, 317] on button "Add" at bounding box center [1198, 317] width 38 height 31
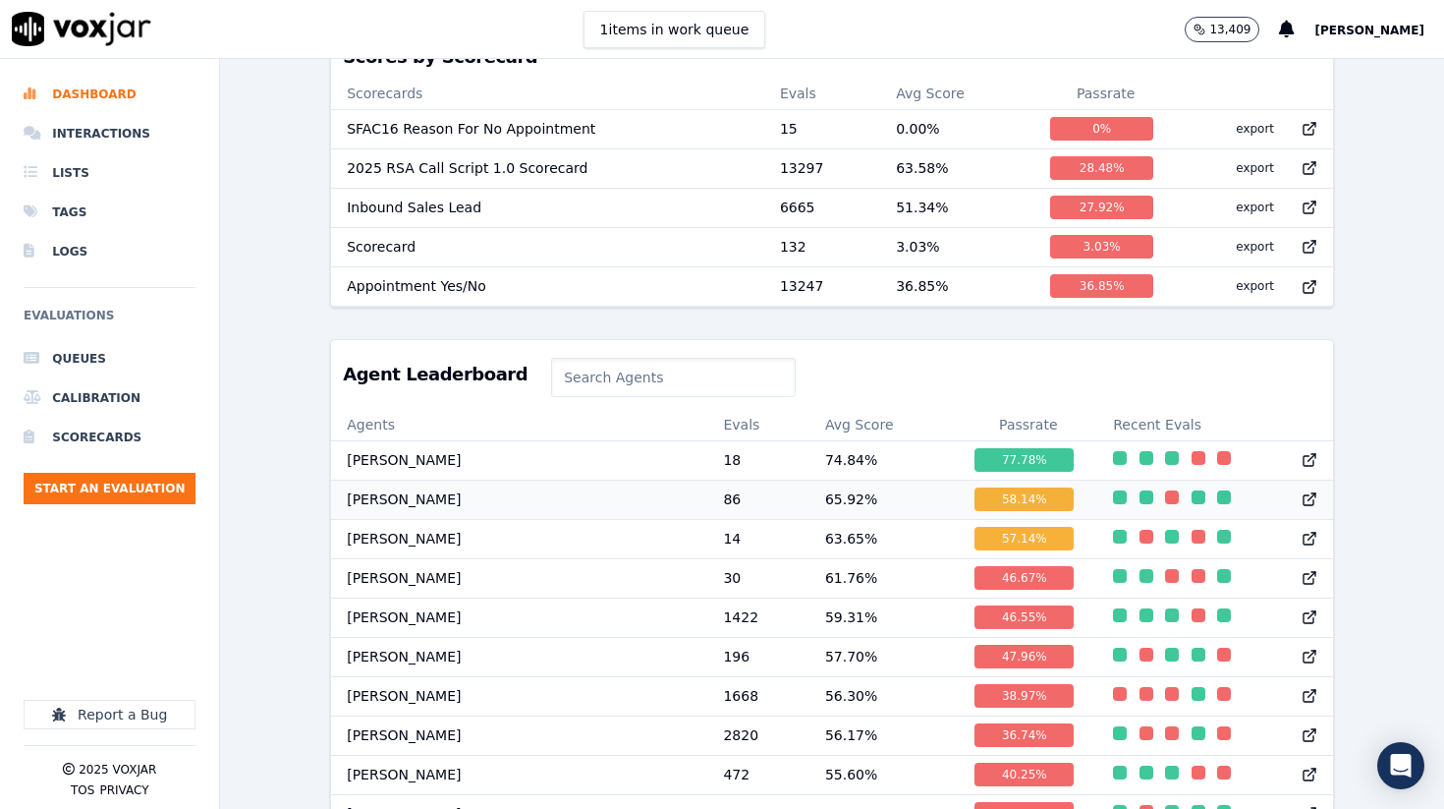
click at [441, 495] on td "[PERSON_NAME]" at bounding box center [519, 498] width 376 height 39
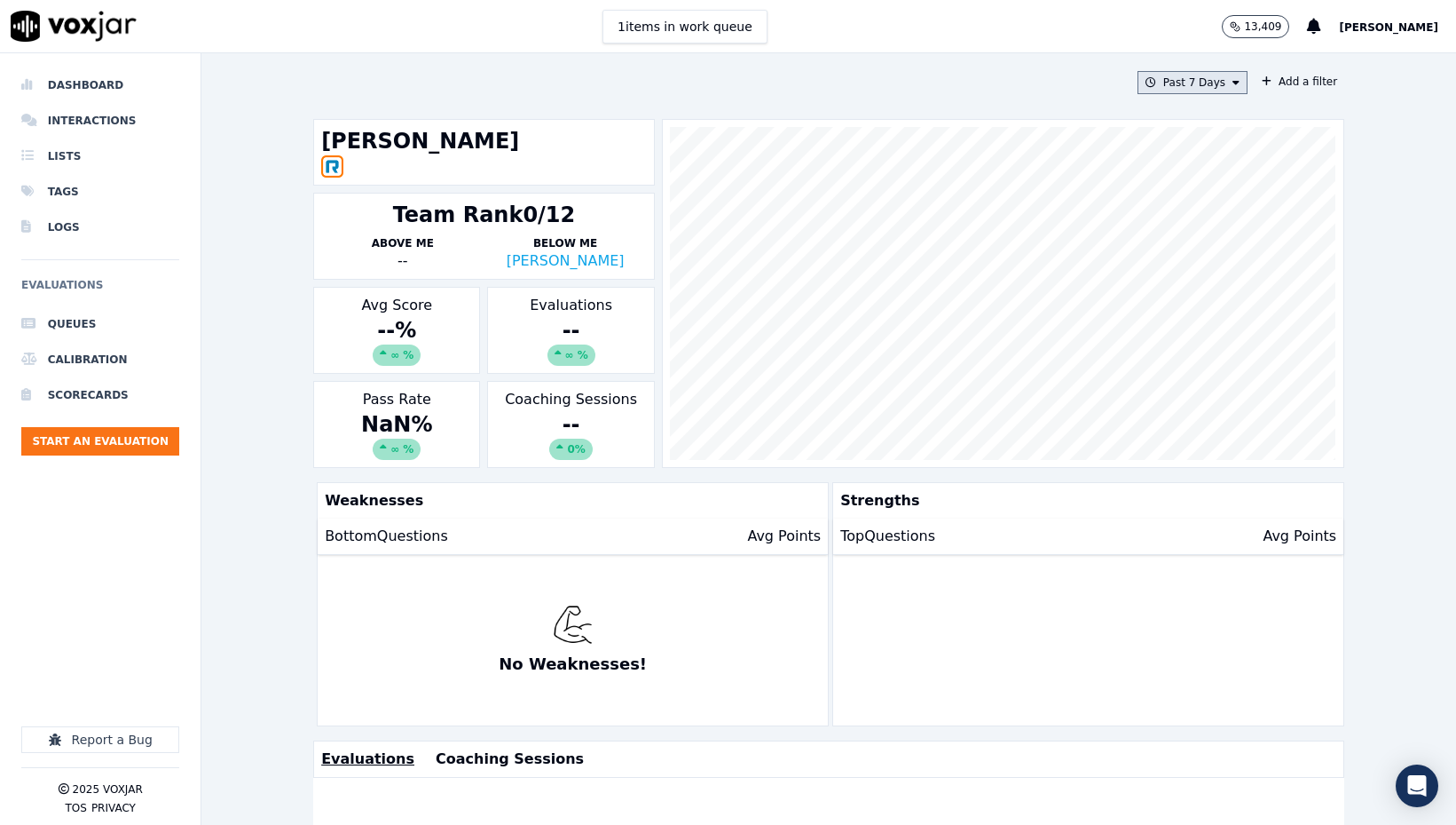
click at [1203, 81] on button "Past 7 Days" at bounding box center [1193, 83] width 110 height 23
click at [1188, 243] on div "This Year" at bounding box center [1190, 243] width 48 height 14
click at [1223, 288] on button "Add" at bounding box center [1221, 286] width 34 height 28
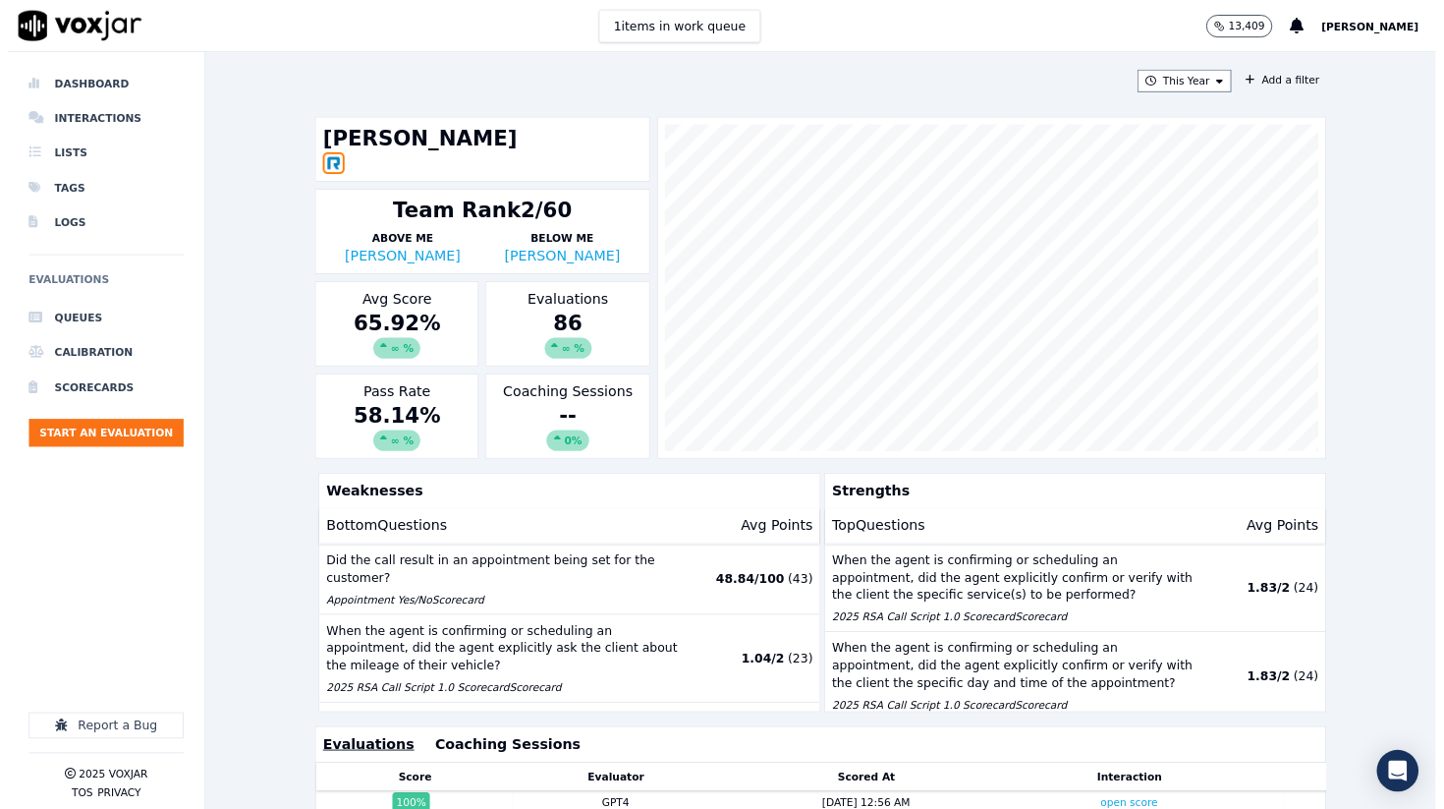
scroll to position [24, 0]
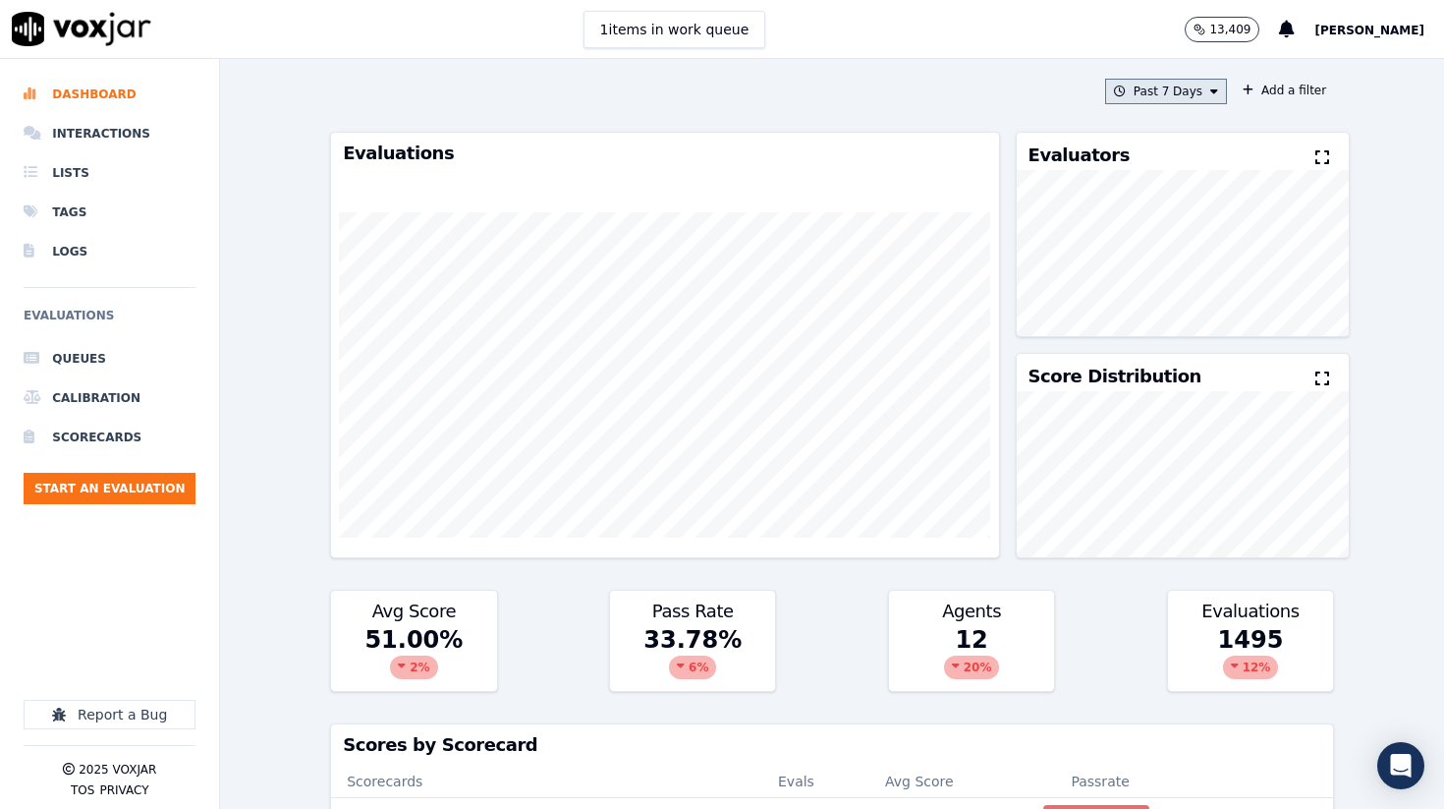
click at [1221, 89] on button "Past 7 Days" at bounding box center [1166, 92] width 122 height 26
click at [1200, 321] on button "Add" at bounding box center [1198, 317] width 38 height 31
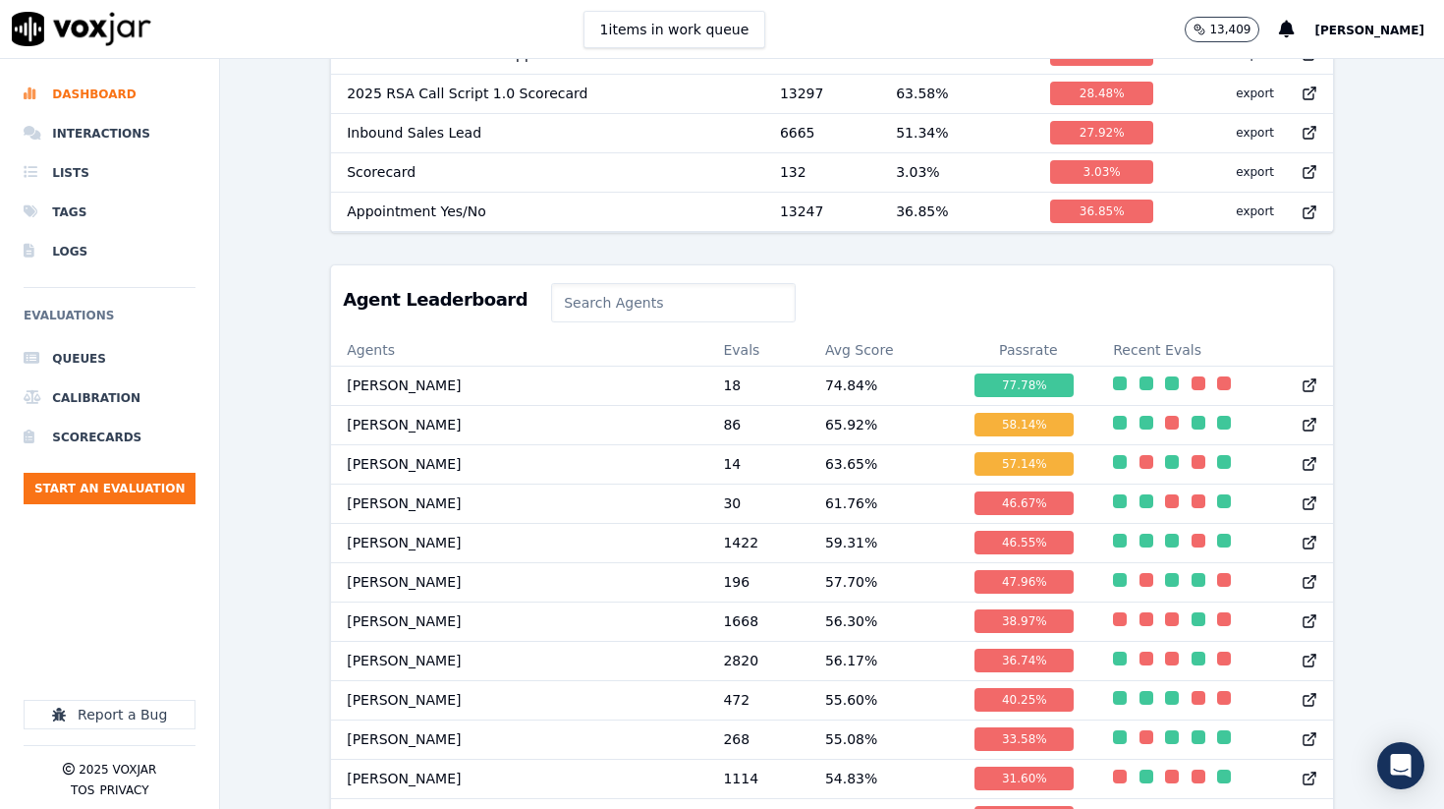
scroll to position [764, 0]
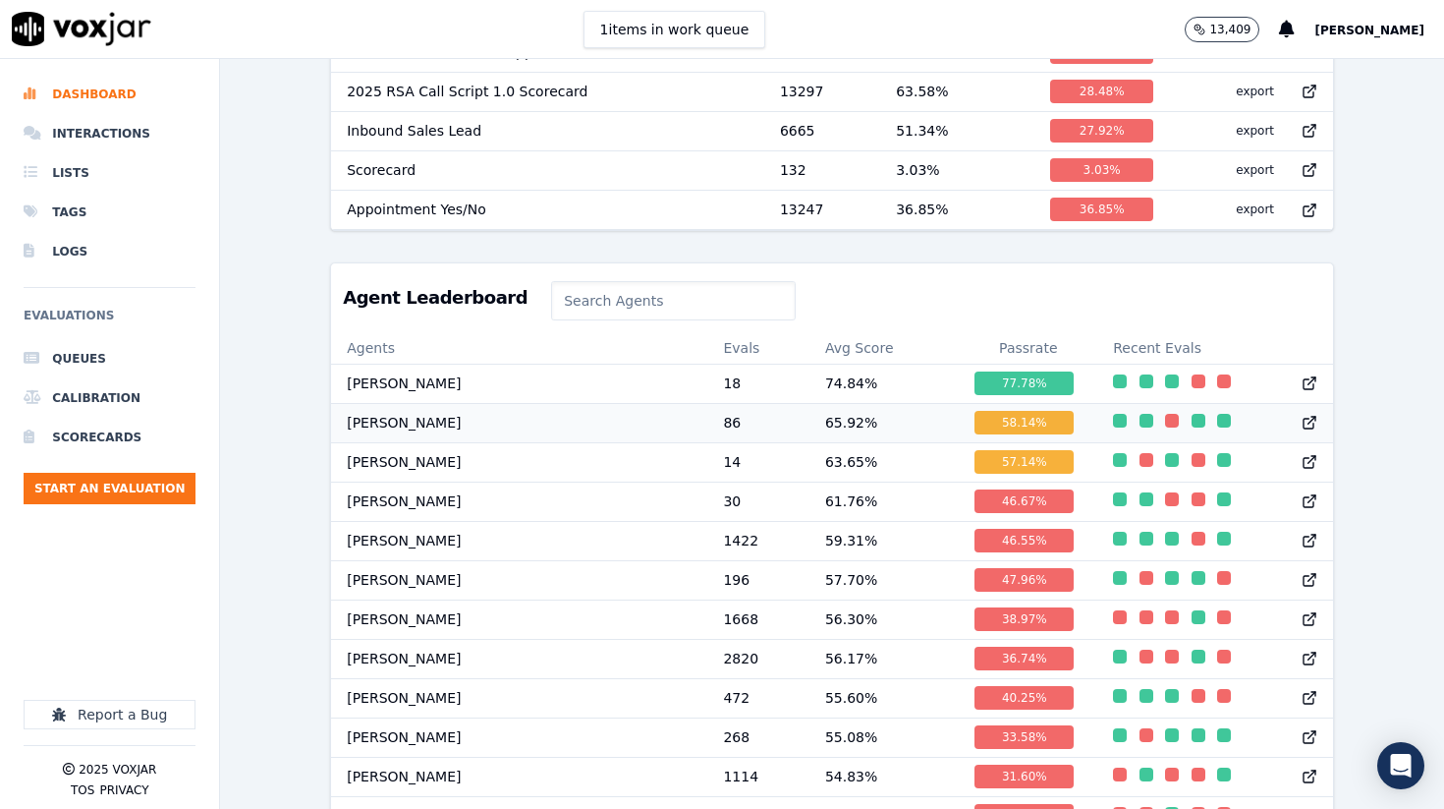
click at [427, 422] on td "[PERSON_NAME]" at bounding box center [519, 422] width 376 height 39
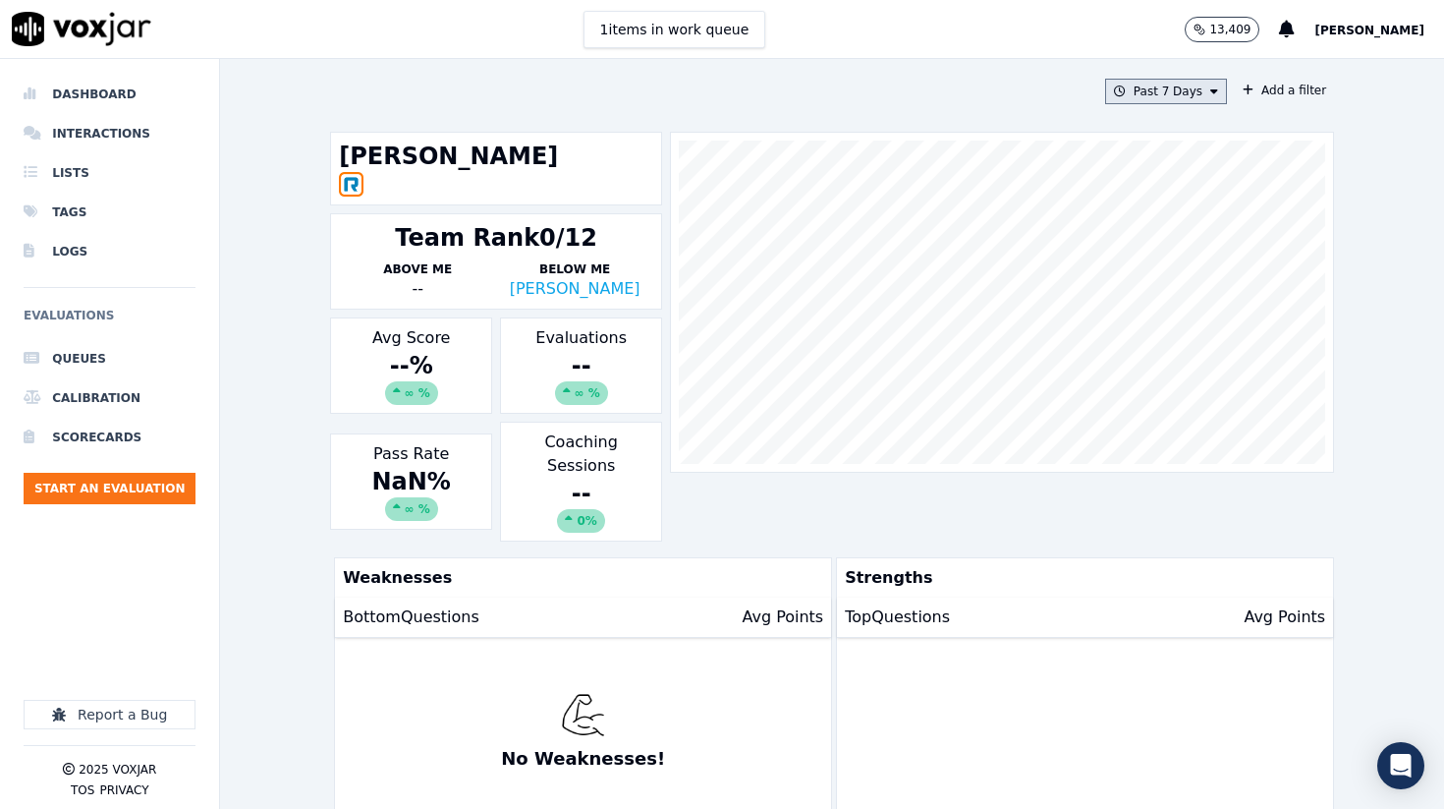
click at [1170, 94] on button "Past 7 Days" at bounding box center [1166, 92] width 122 height 26
click at [1209, 323] on button "Add" at bounding box center [1198, 317] width 38 height 31
click at [1217, 90] on icon at bounding box center [1214, 91] width 8 height 12
click at [1200, 315] on button "Add" at bounding box center [1198, 317] width 38 height 31
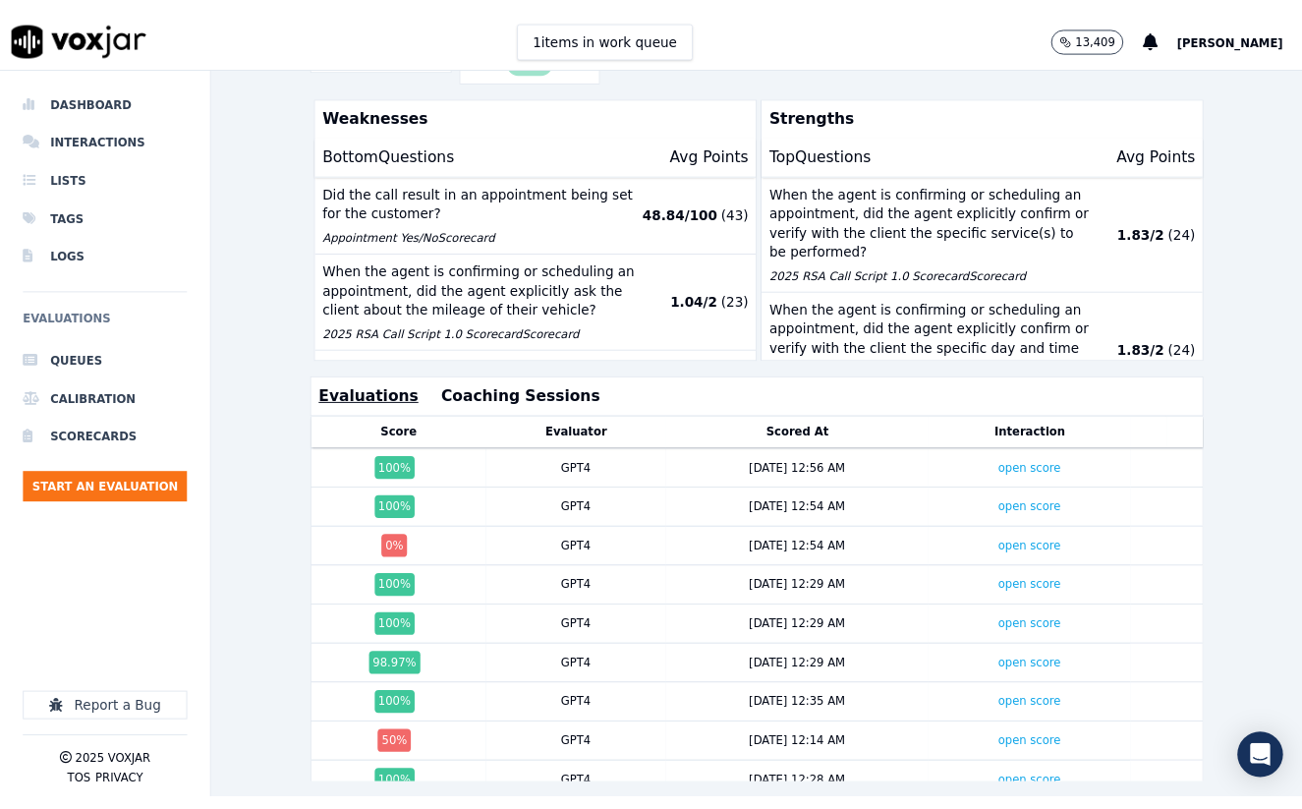
scroll to position [492, 0]
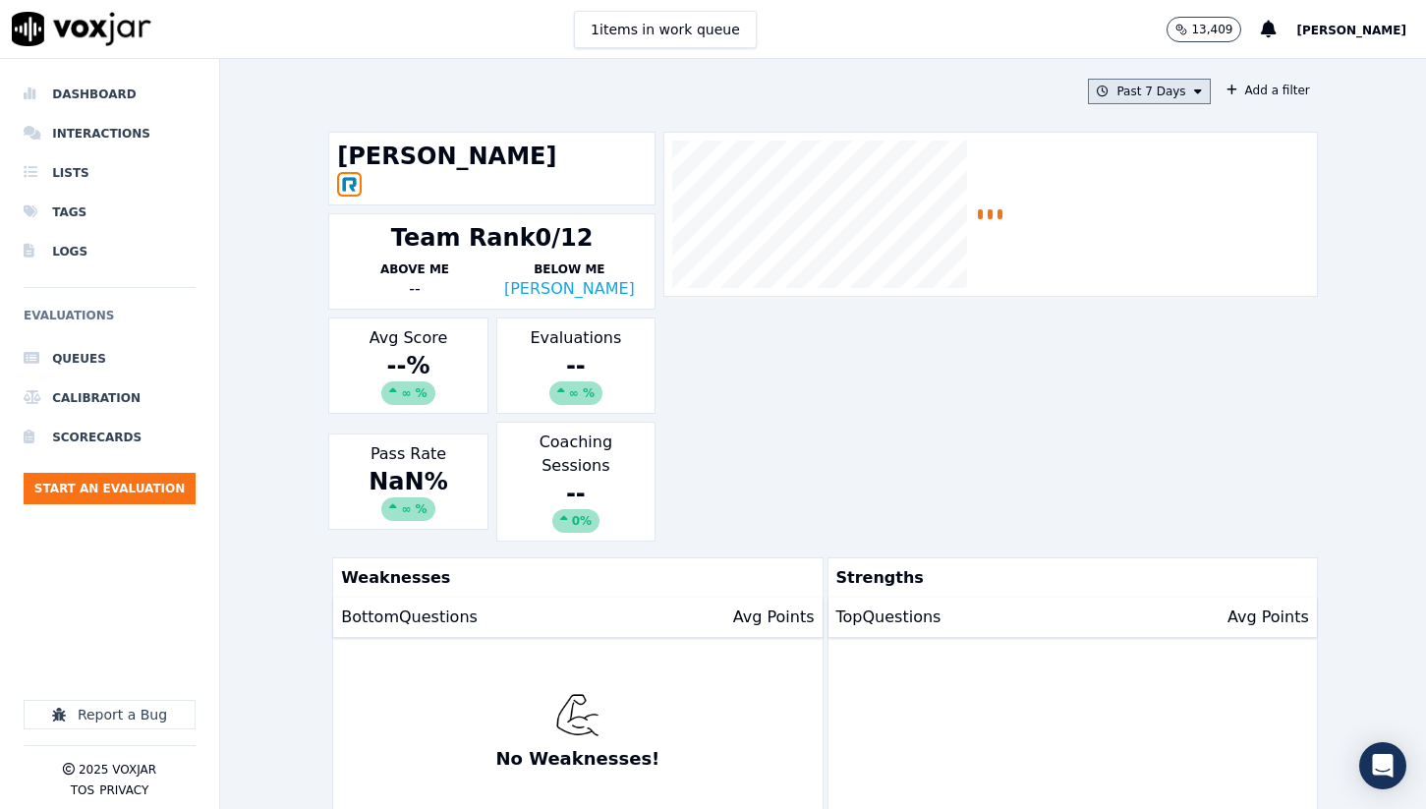
click at [1191, 93] on button "Past 7 Days" at bounding box center [1149, 92] width 122 height 26
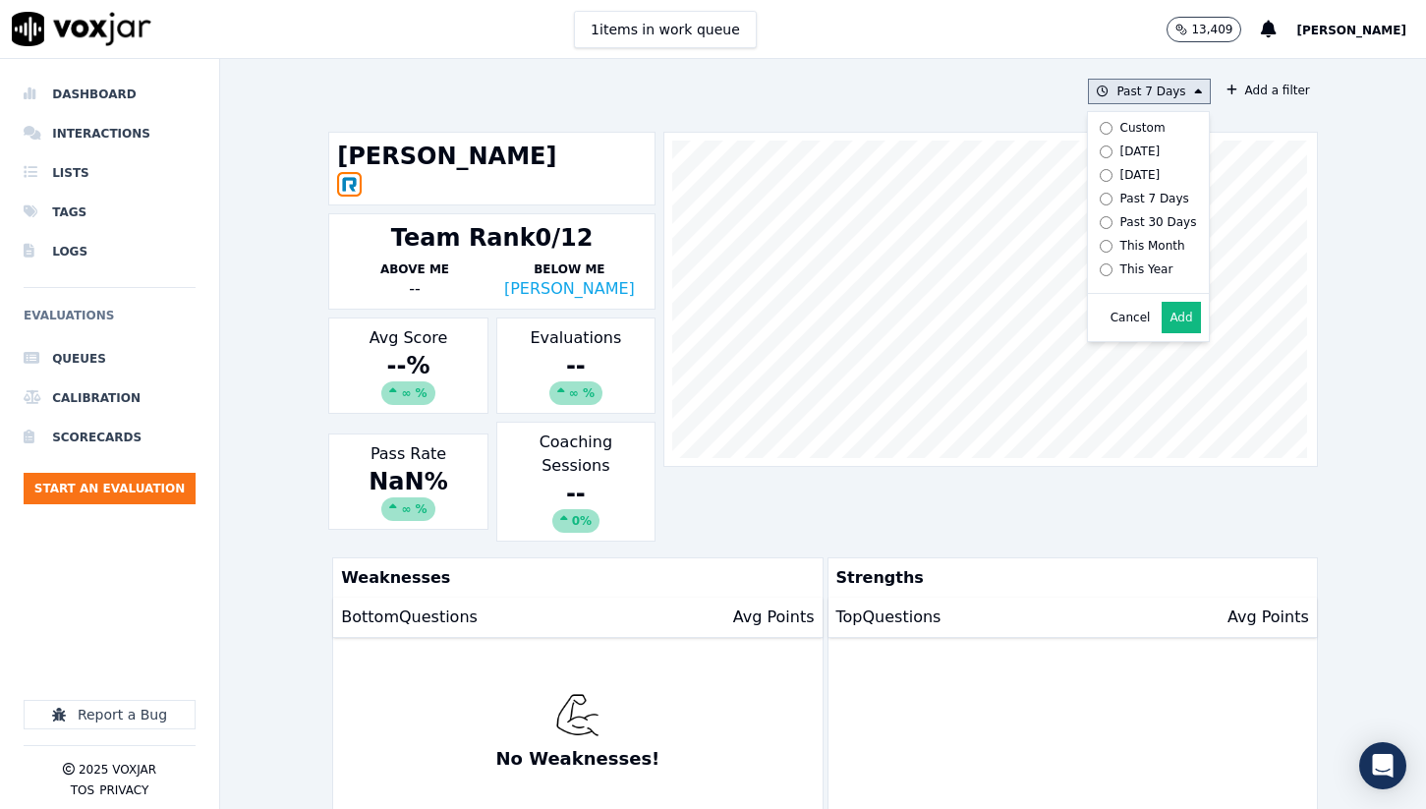
click at [1188, 328] on button "Add" at bounding box center [1180, 317] width 38 height 31
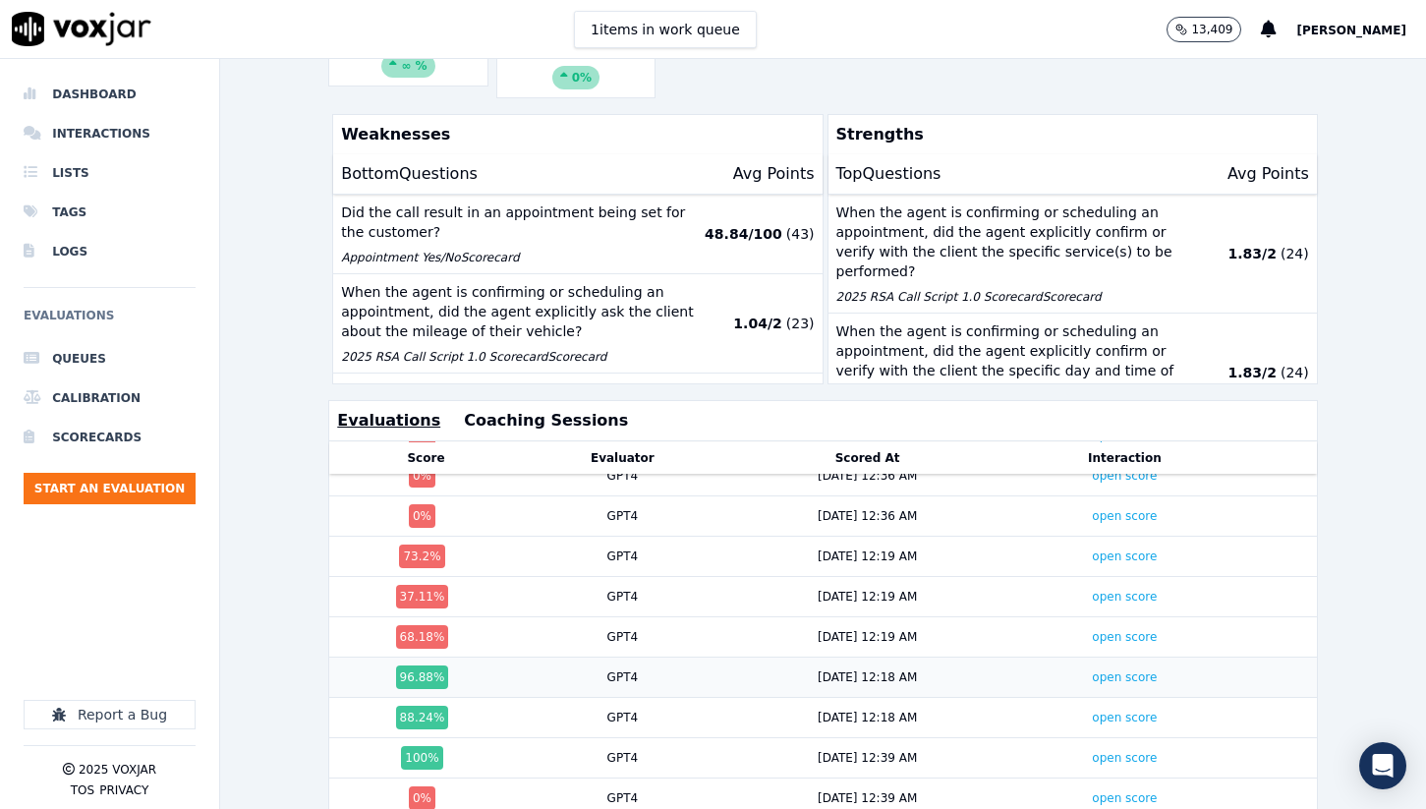
scroll to position [1431, 0]
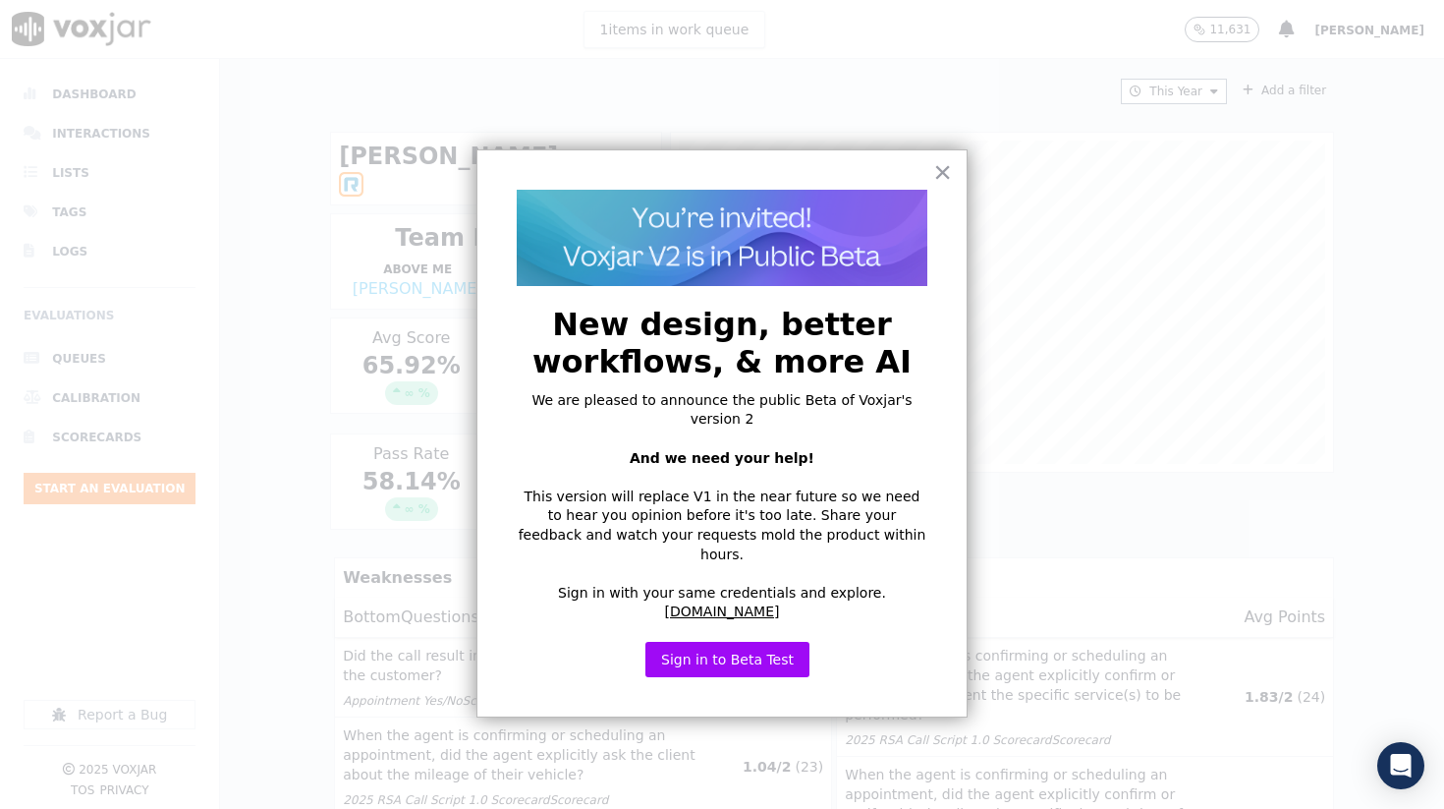
scroll to position [112, 0]
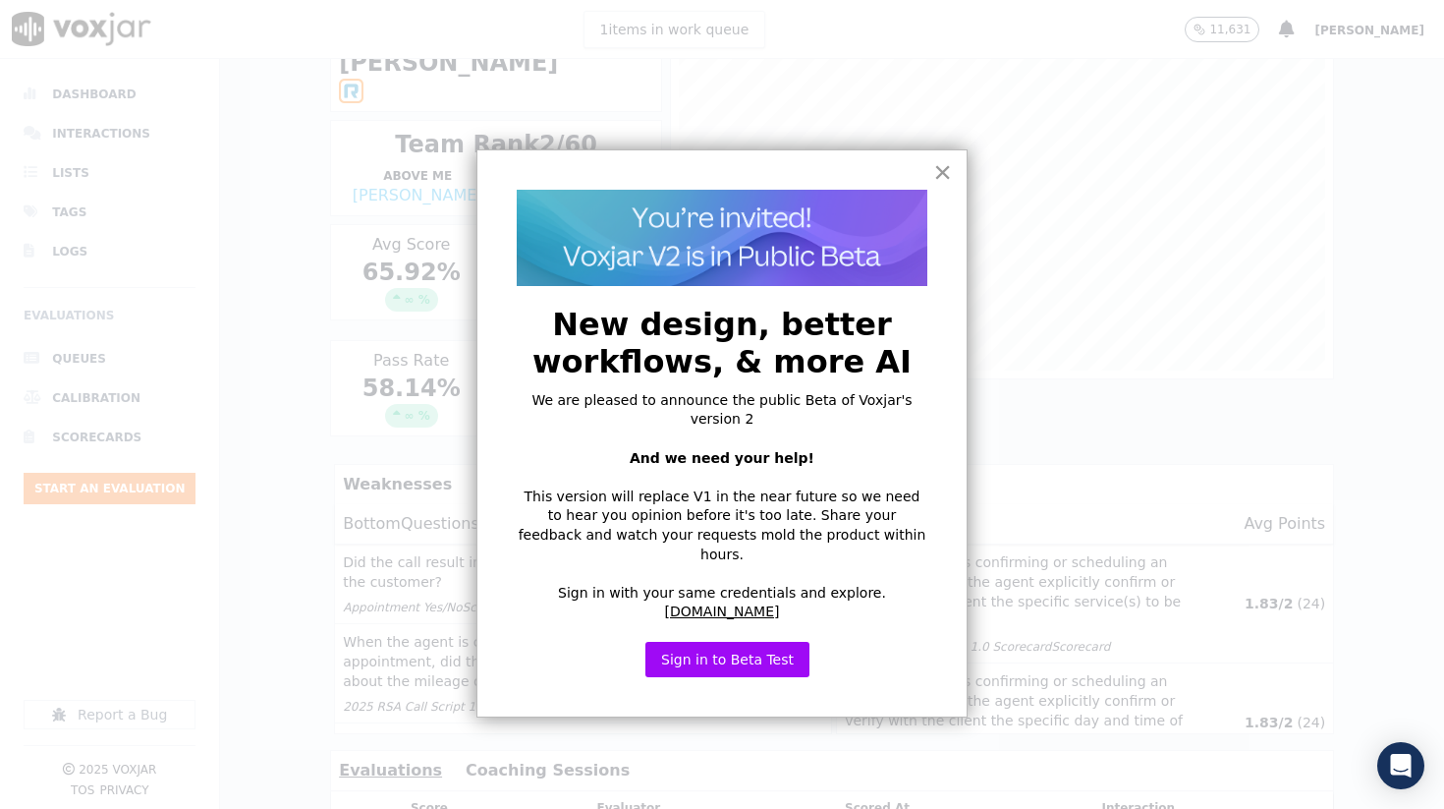
click at [946, 164] on button "×" at bounding box center [942, 171] width 19 height 31
